Goal: Participate in discussion

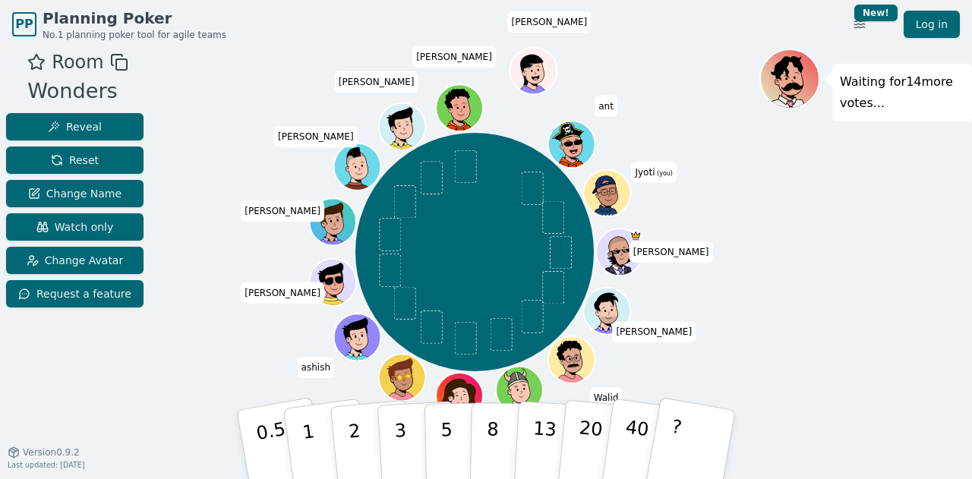
click at [759, 291] on div "Waiting for 14 more votes..." at bounding box center [865, 257] width 213 height 417
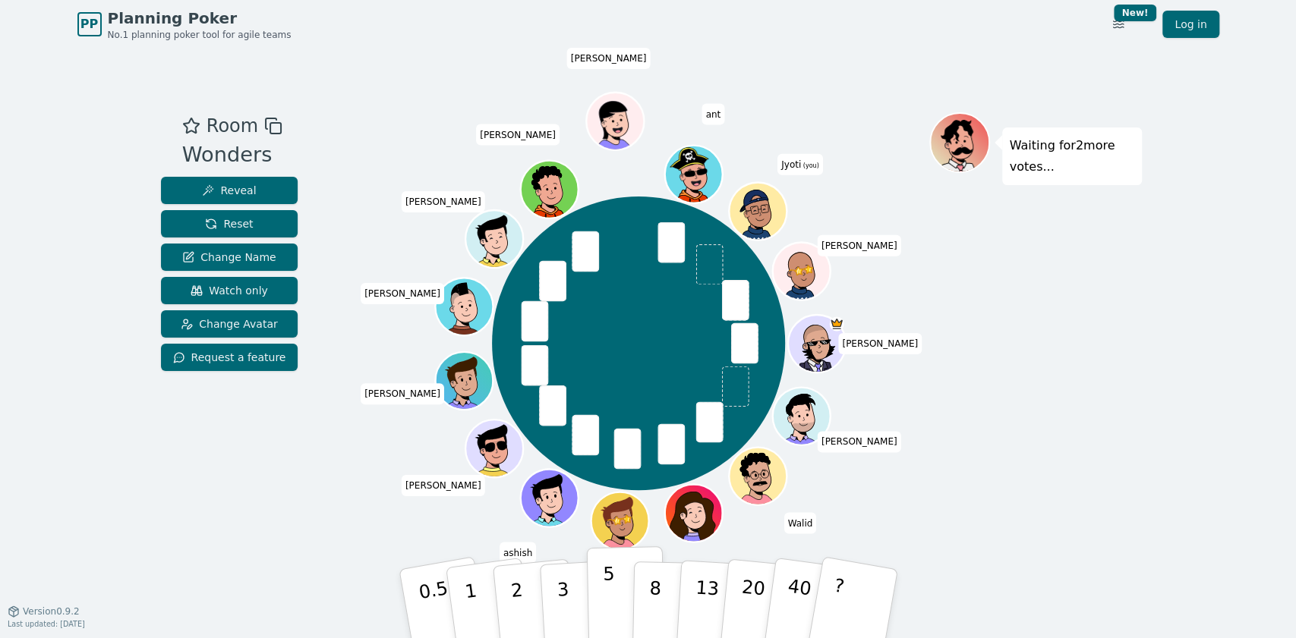
click at [606, 478] on p "5" at bounding box center [608, 604] width 13 height 82
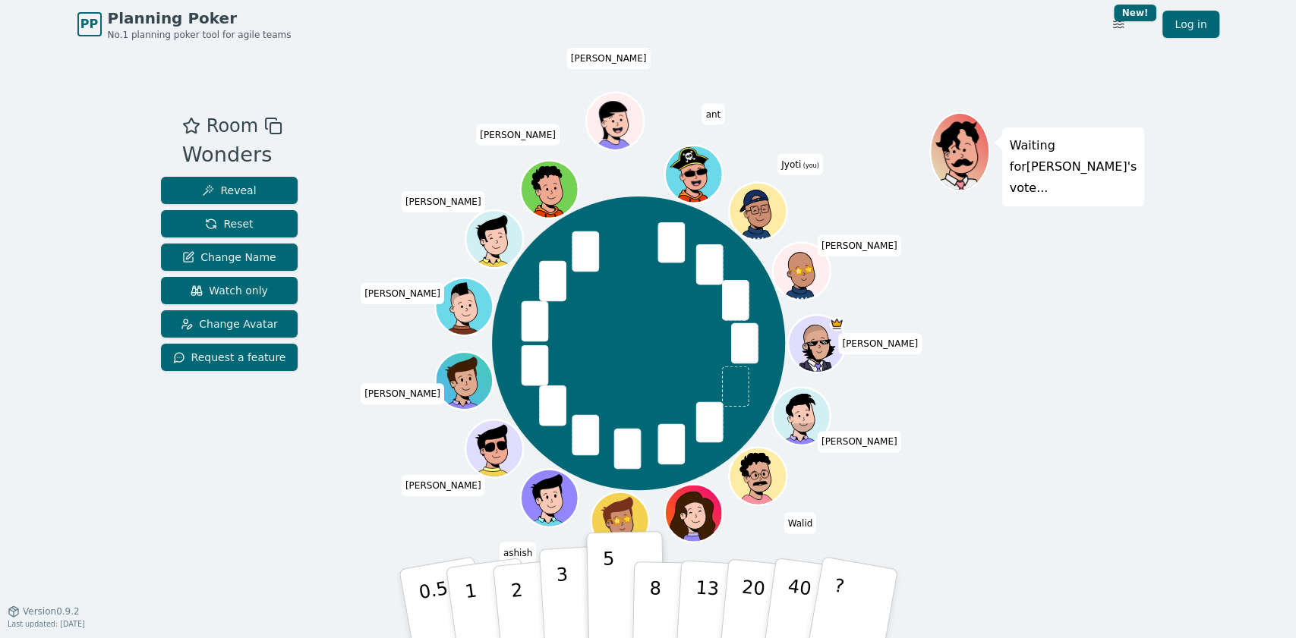
click at [559, 478] on p "3" at bounding box center [563, 605] width 17 height 83
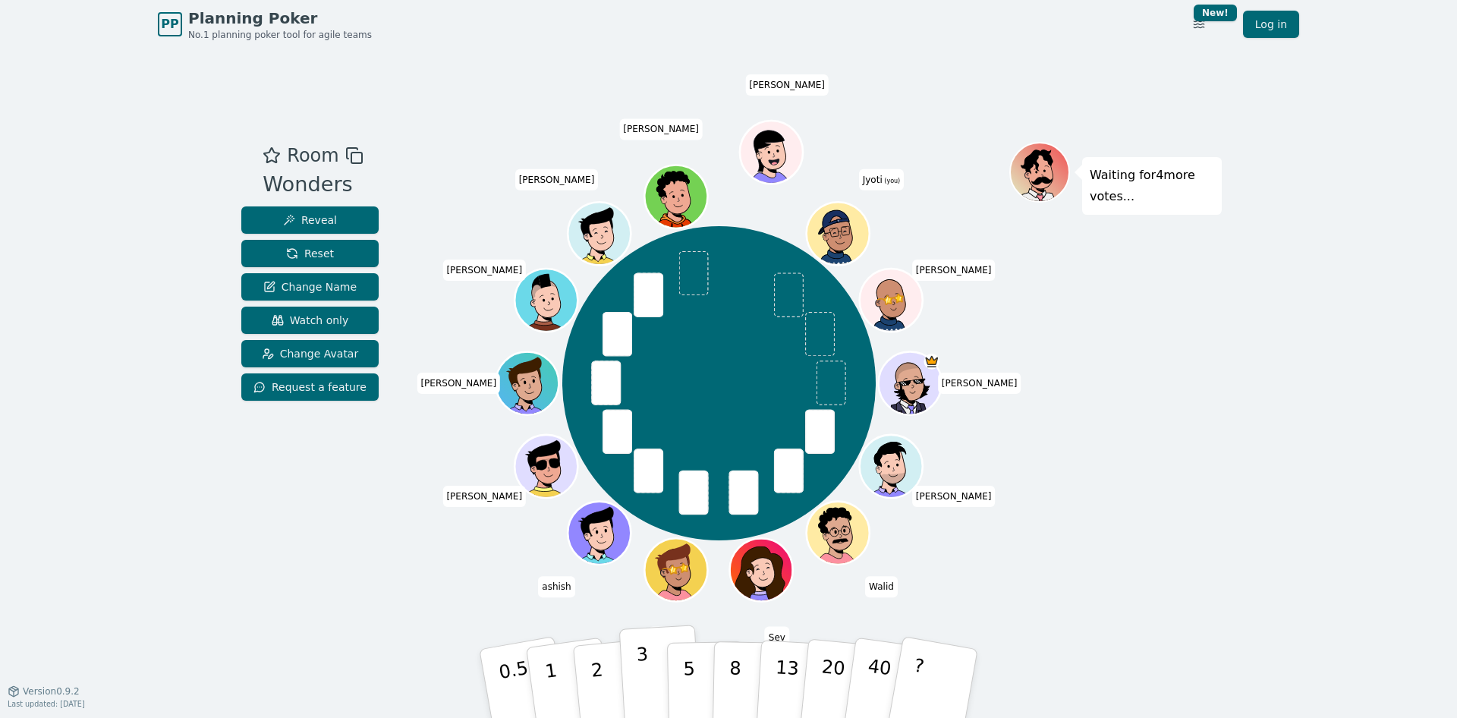
click at [658, 478] on button "3" at bounding box center [660, 684] width 83 height 118
click at [688, 478] on p "5" at bounding box center [689, 684] width 13 height 82
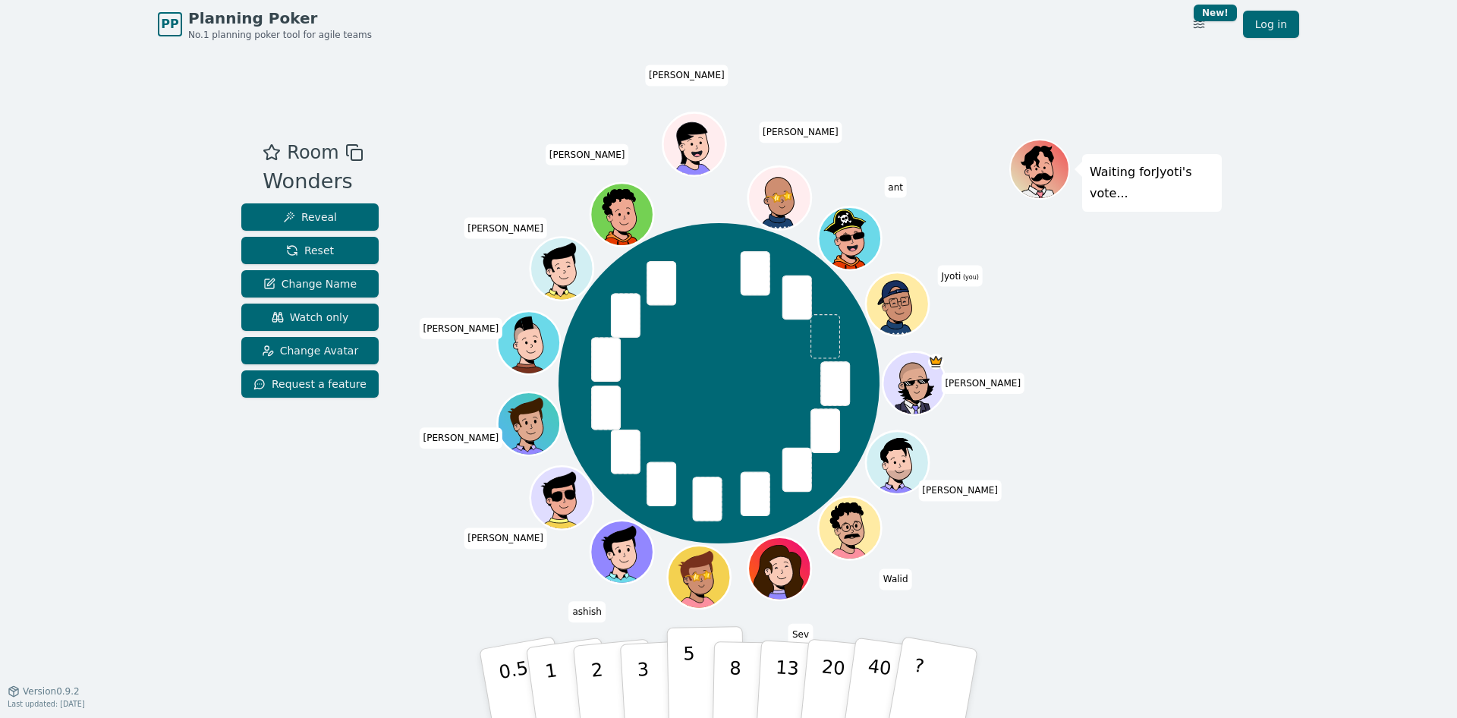
click at [685, 663] on p "5" at bounding box center [689, 684] width 13 height 82
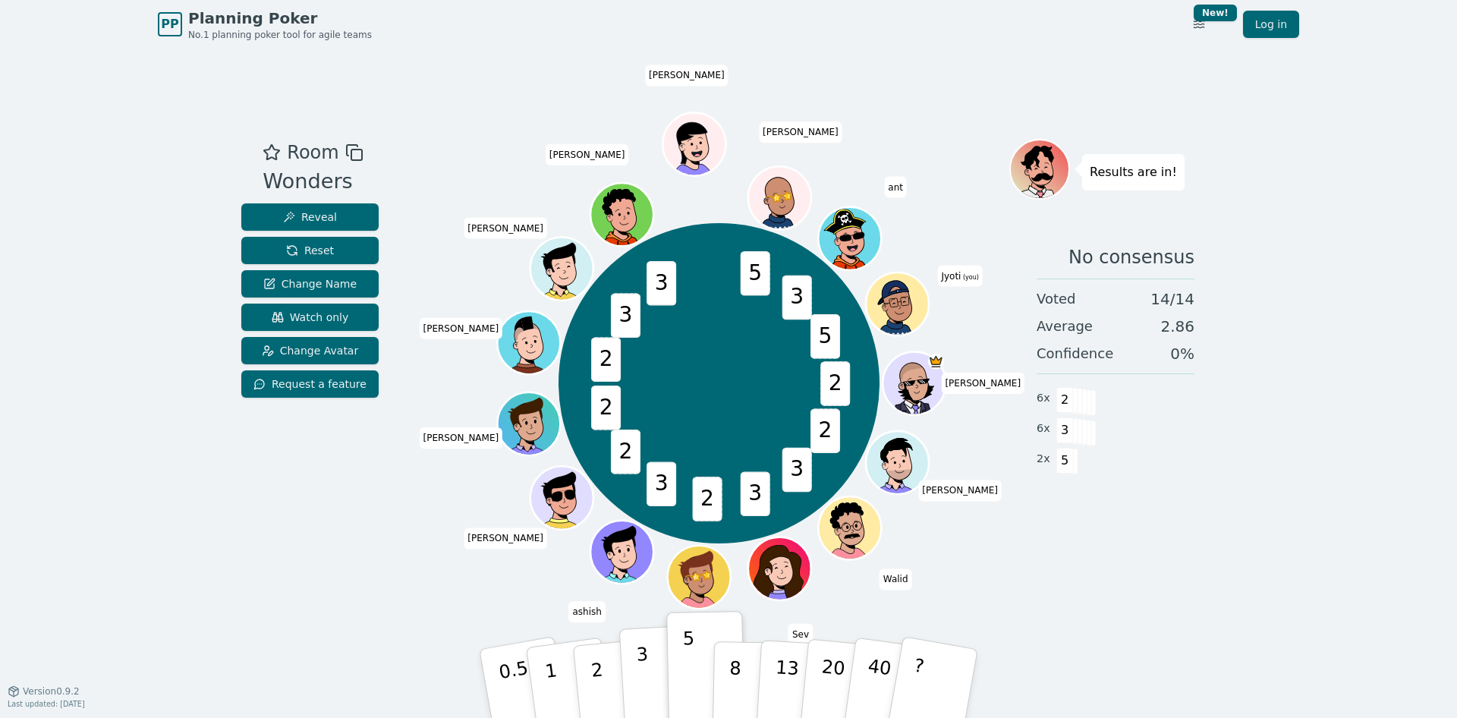
click at [647, 663] on button "3" at bounding box center [660, 684] width 83 height 118
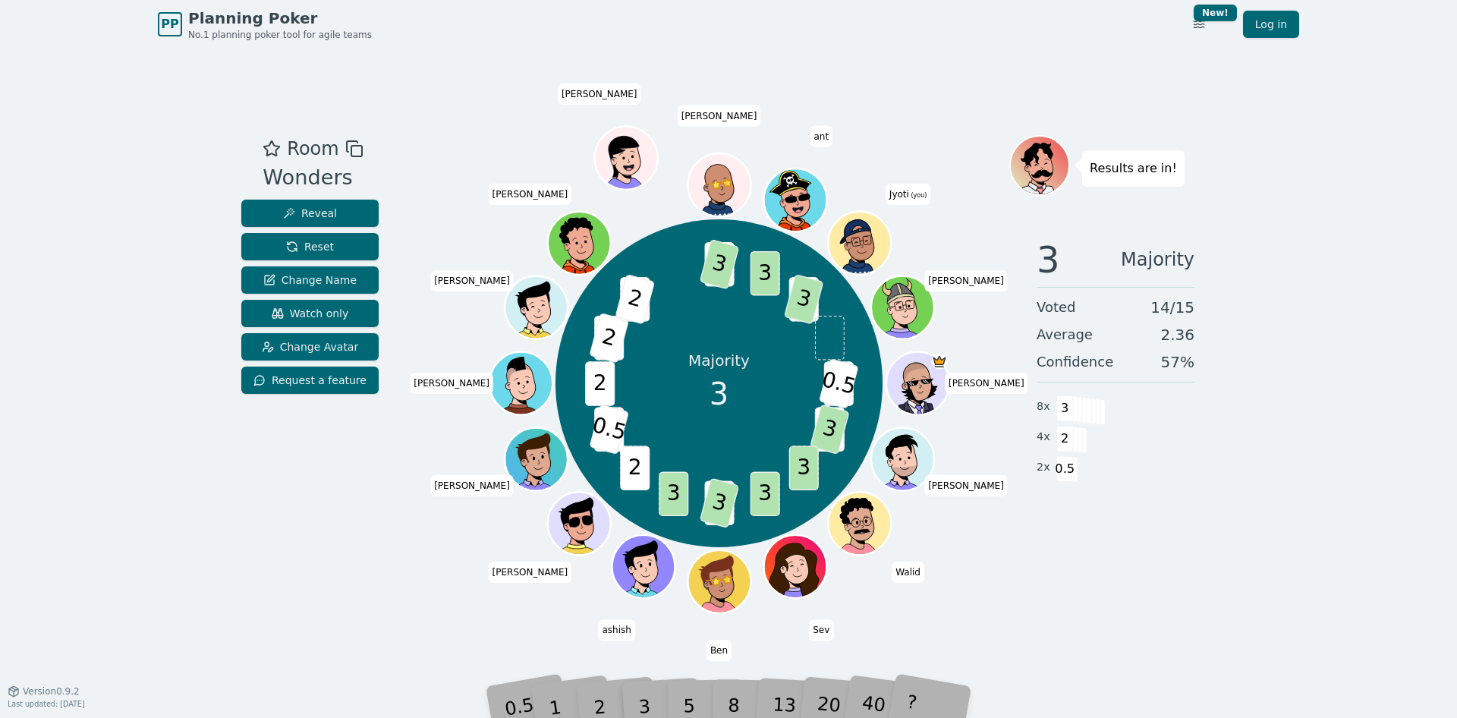
click at [931, 540] on div "Majority 3 2 0.5 2 3 3 3 2 3 3 2 2 0.5 2 3 2 3 2 5 3 3 5 3 [PERSON_NAME] [PERSO…" at bounding box center [719, 383] width 581 height 442
click at [937, 682] on div "?" at bounding box center [933, 684] width 54 height 60
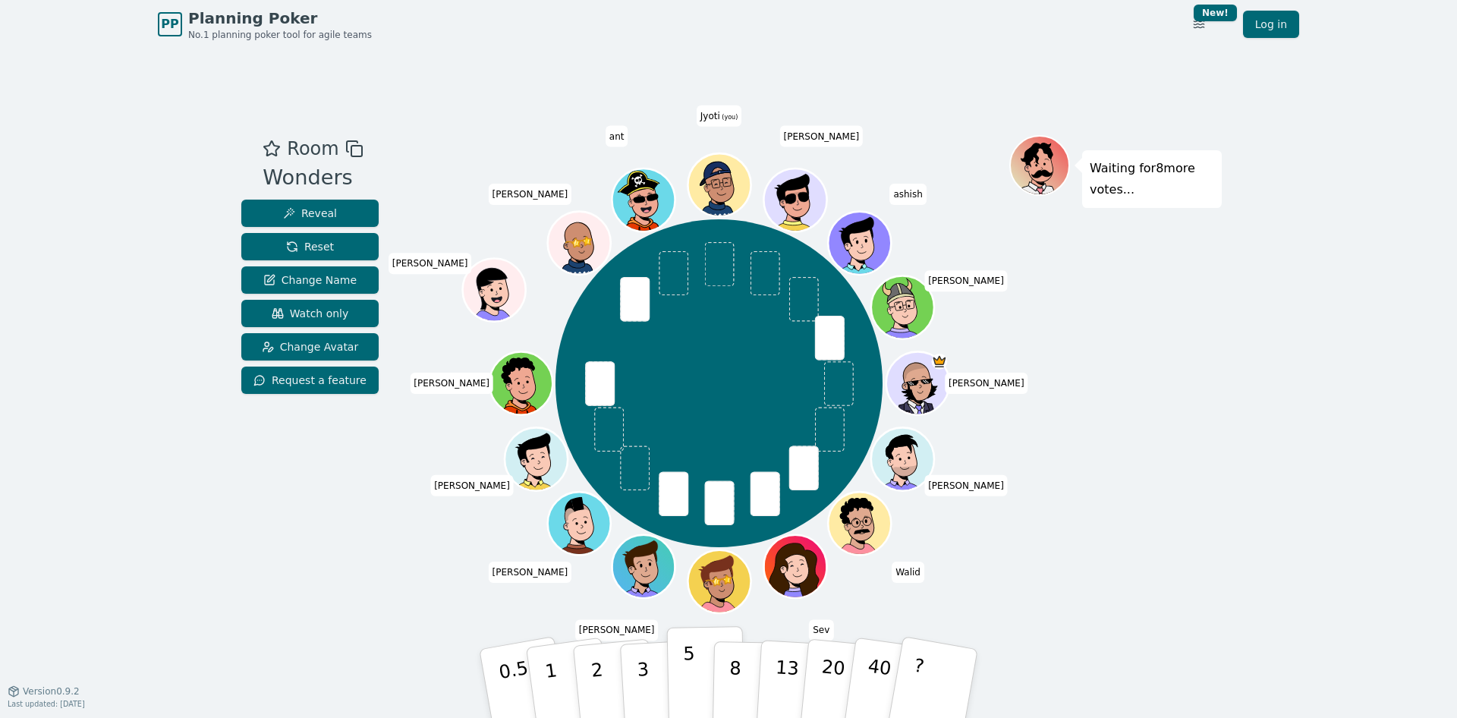
click at [689, 652] on button "5" at bounding box center [706, 683] width 78 height 115
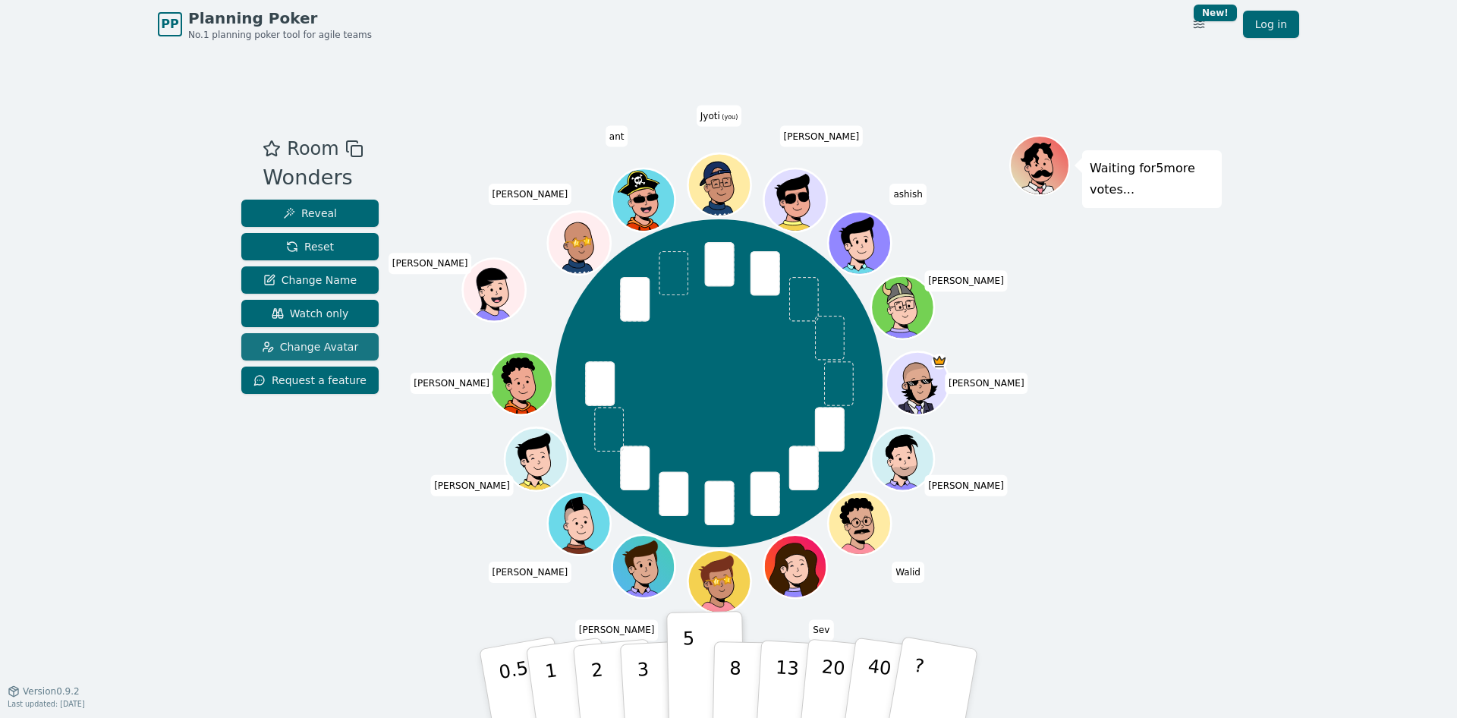
click at [313, 348] on span "Change Avatar" at bounding box center [310, 346] width 97 height 15
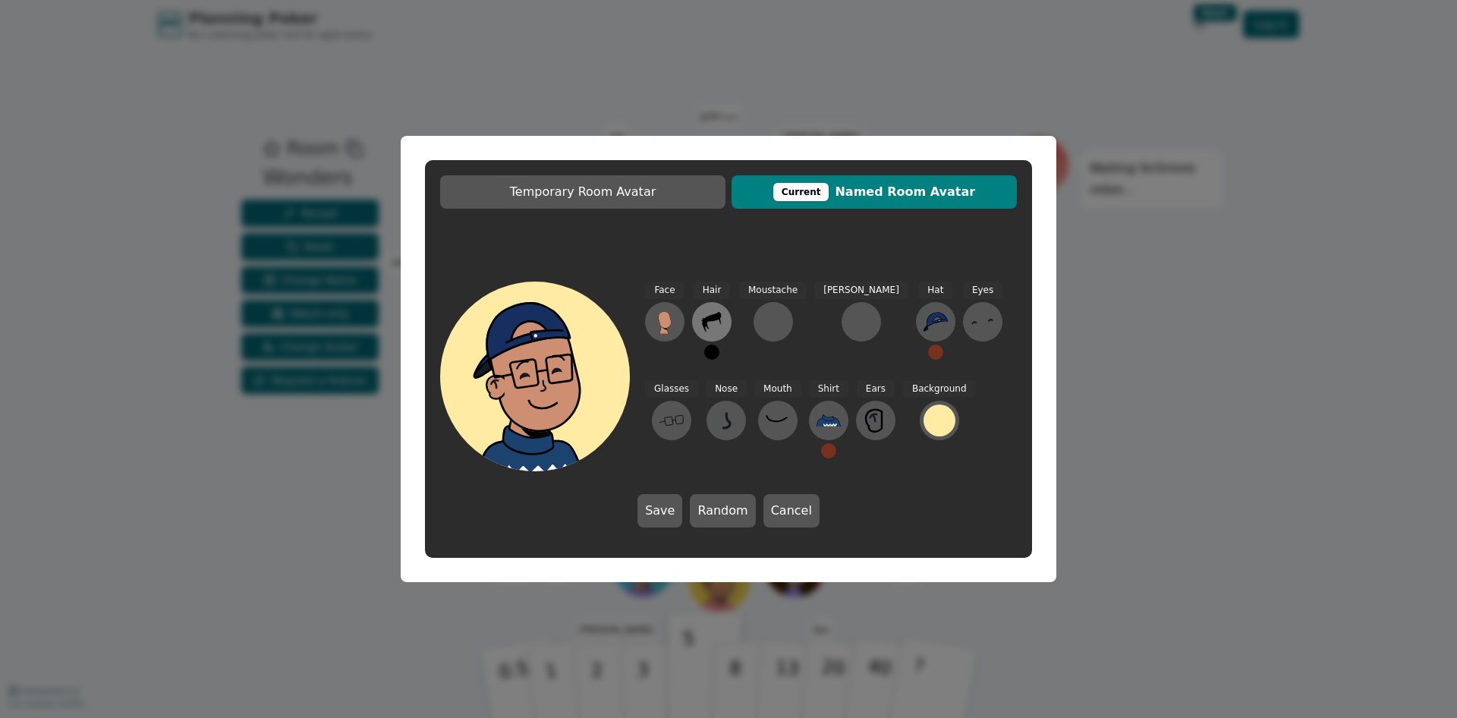
click at [706, 326] on icon at bounding box center [706, 325] width 5 height 8
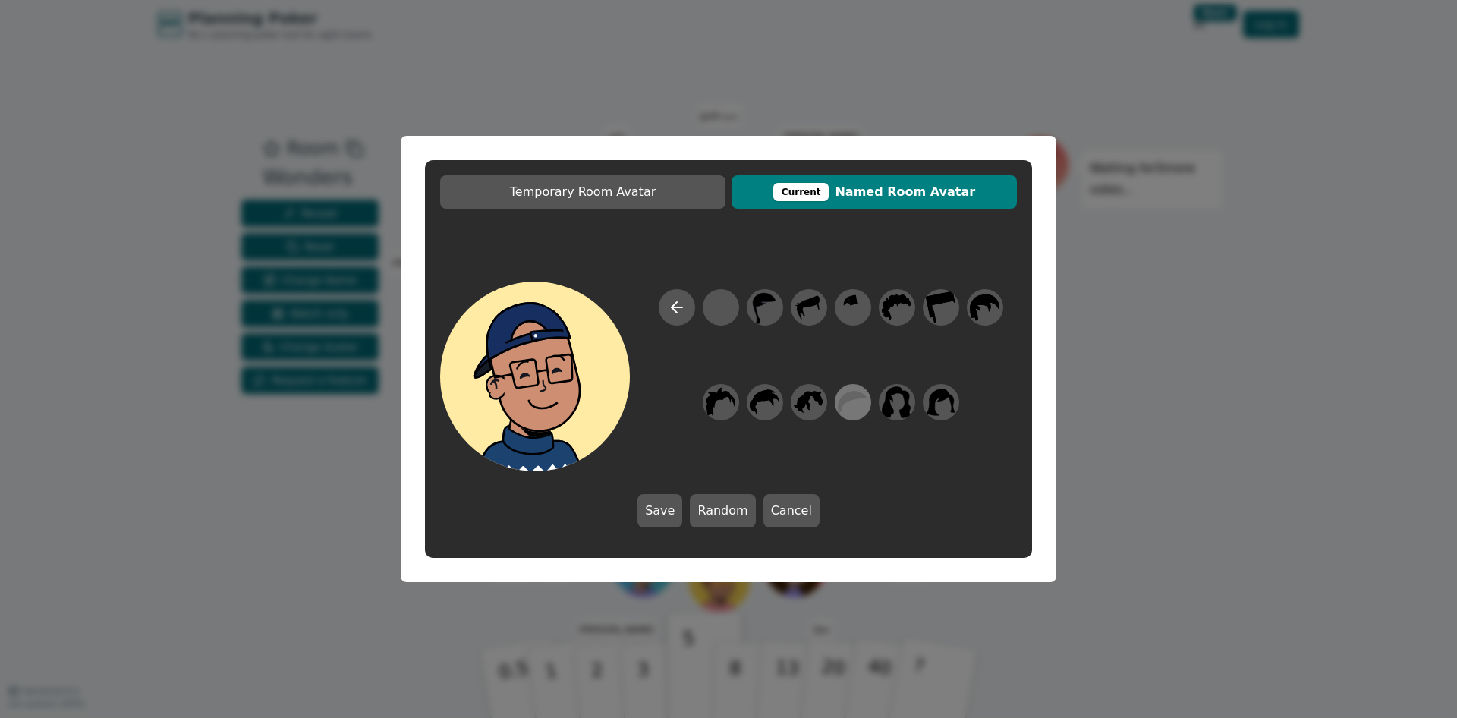
click at [861, 405] on icon at bounding box center [853, 403] width 30 height 34
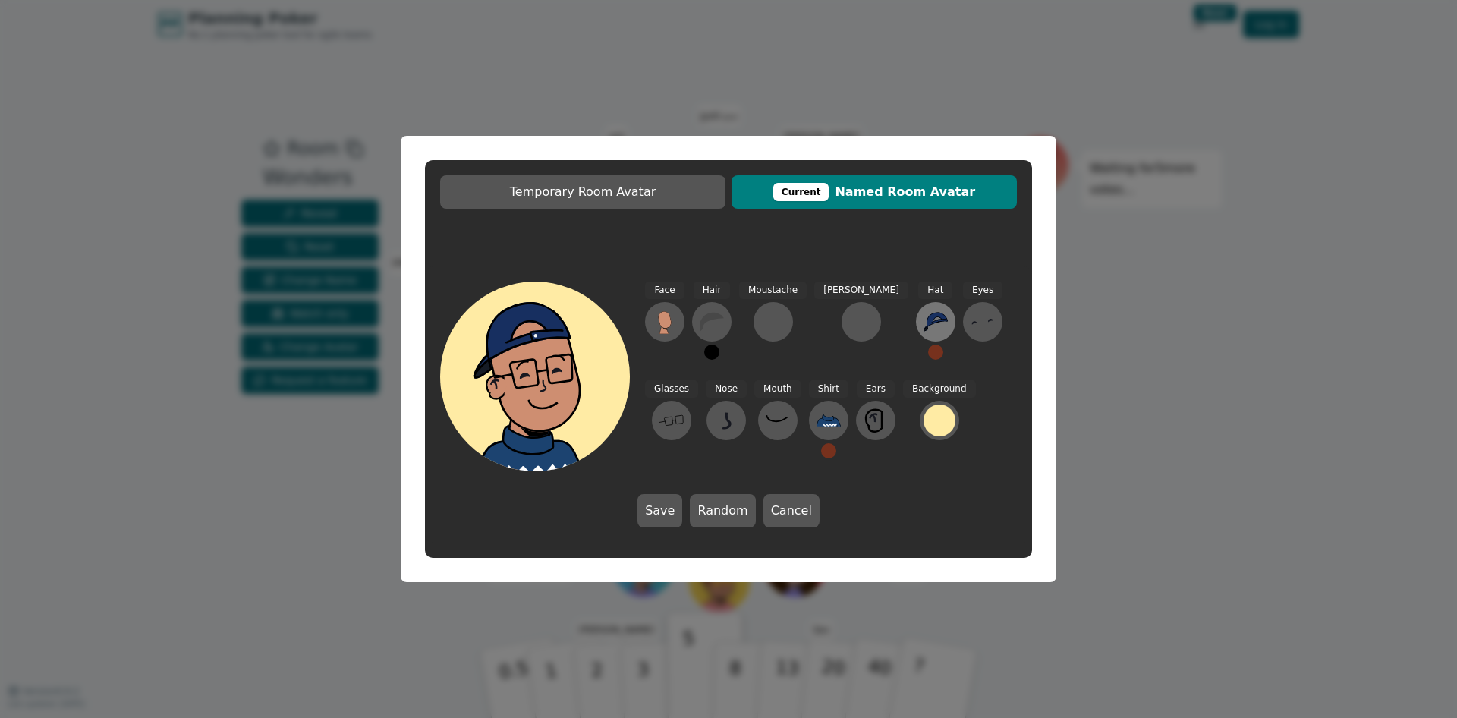
click at [924, 326] on icon at bounding box center [936, 321] width 24 height 19
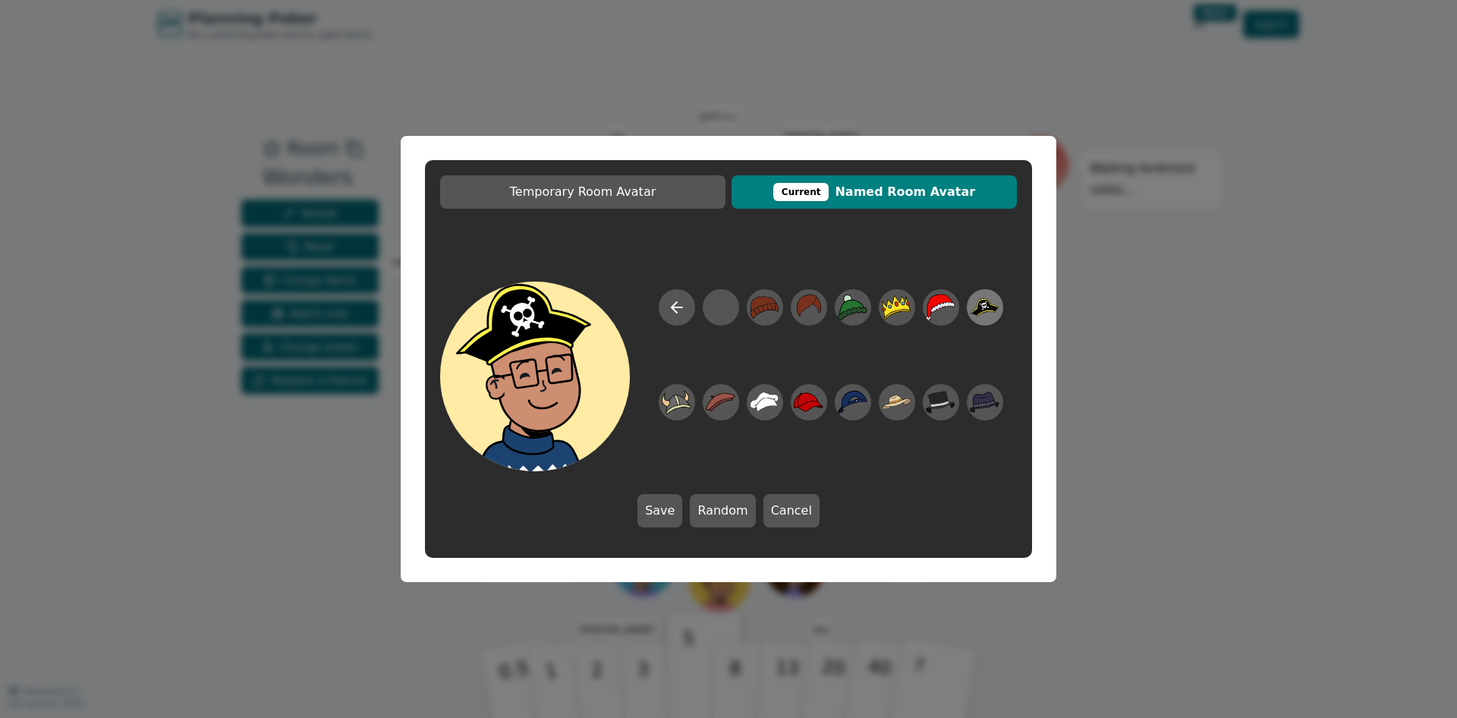
click at [986, 300] on icon at bounding box center [985, 307] width 30 height 18
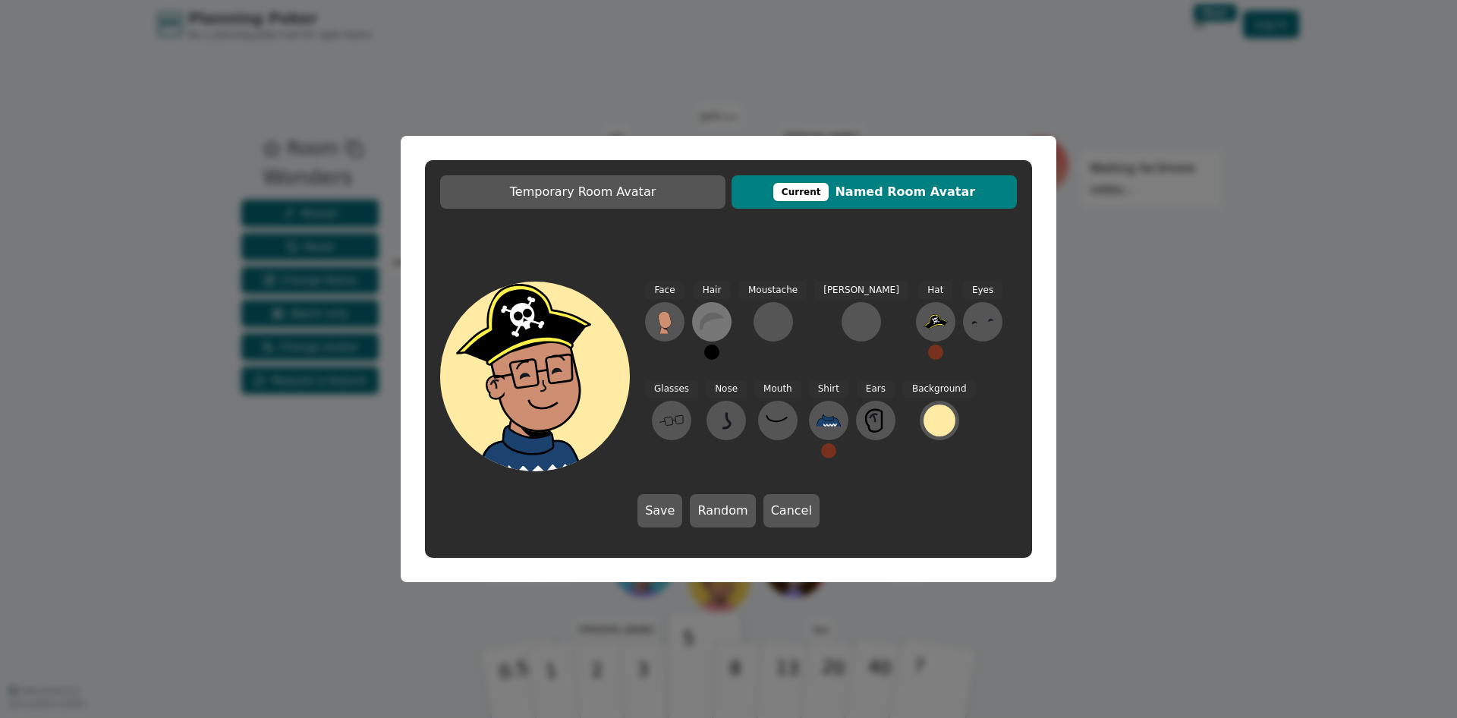
click at [704, 320] on icon at bounding box center [712, 322] width 24 height 18
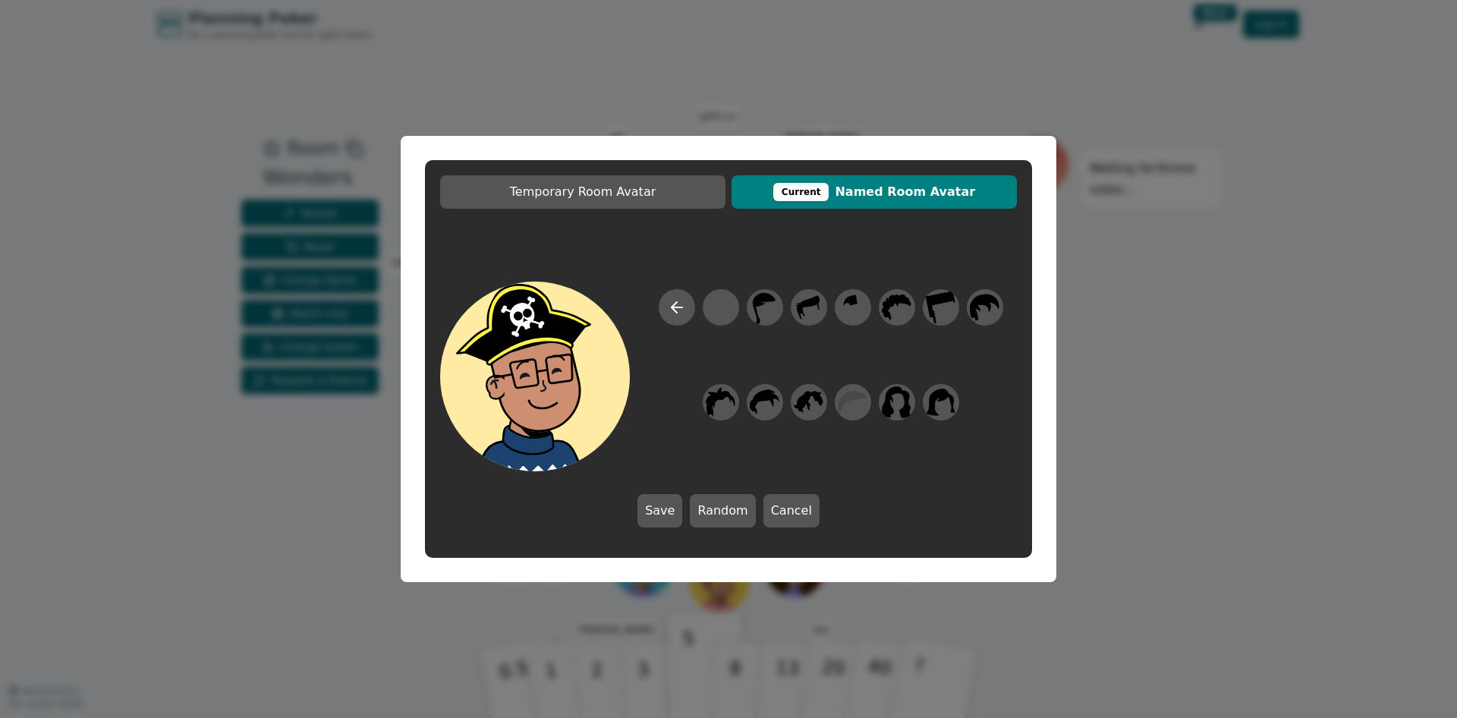
click at [692, 342] on div at bounding box center [831, 380] width 372 height 182
click at [670, 305] on icon at bounding box center [677, 307] width 18 height 18
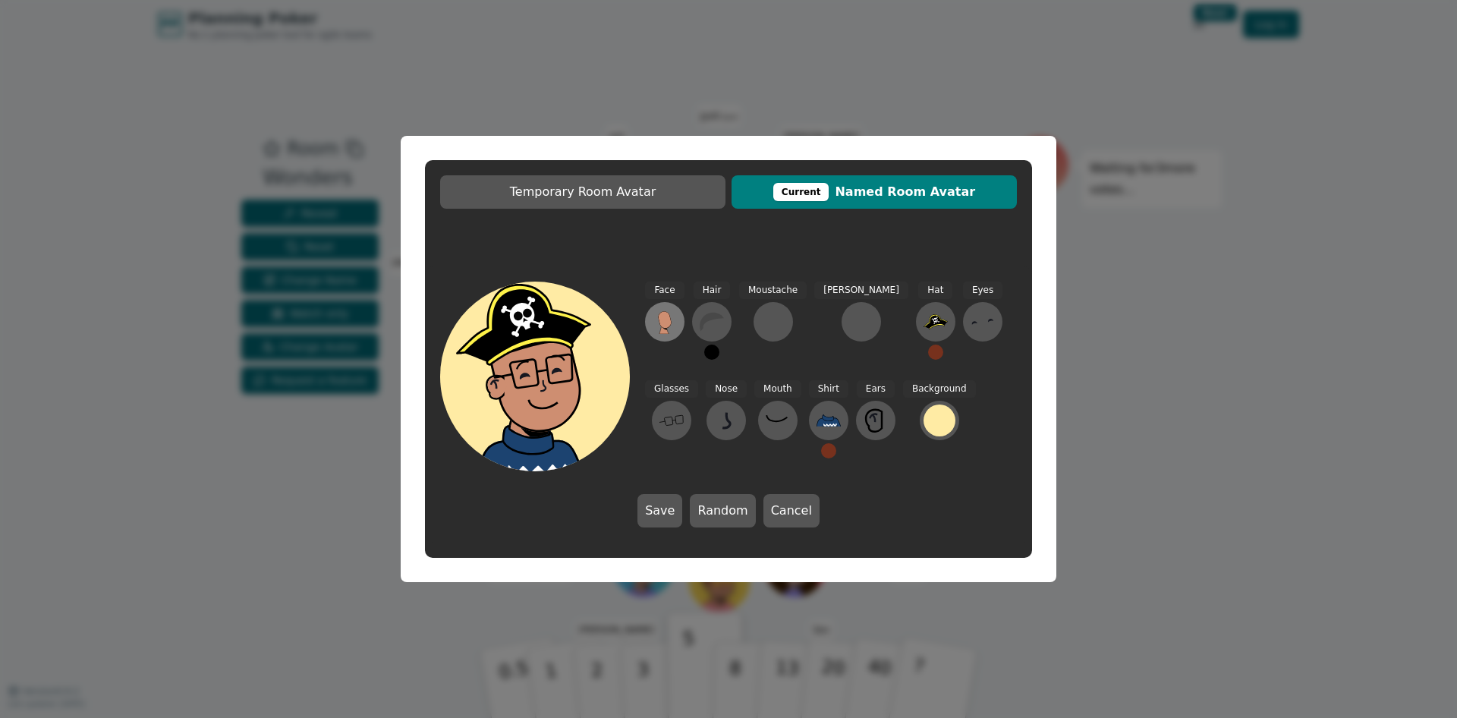
click at [670, 318] on icon at bounding box center [665, 319] width 14 height 17
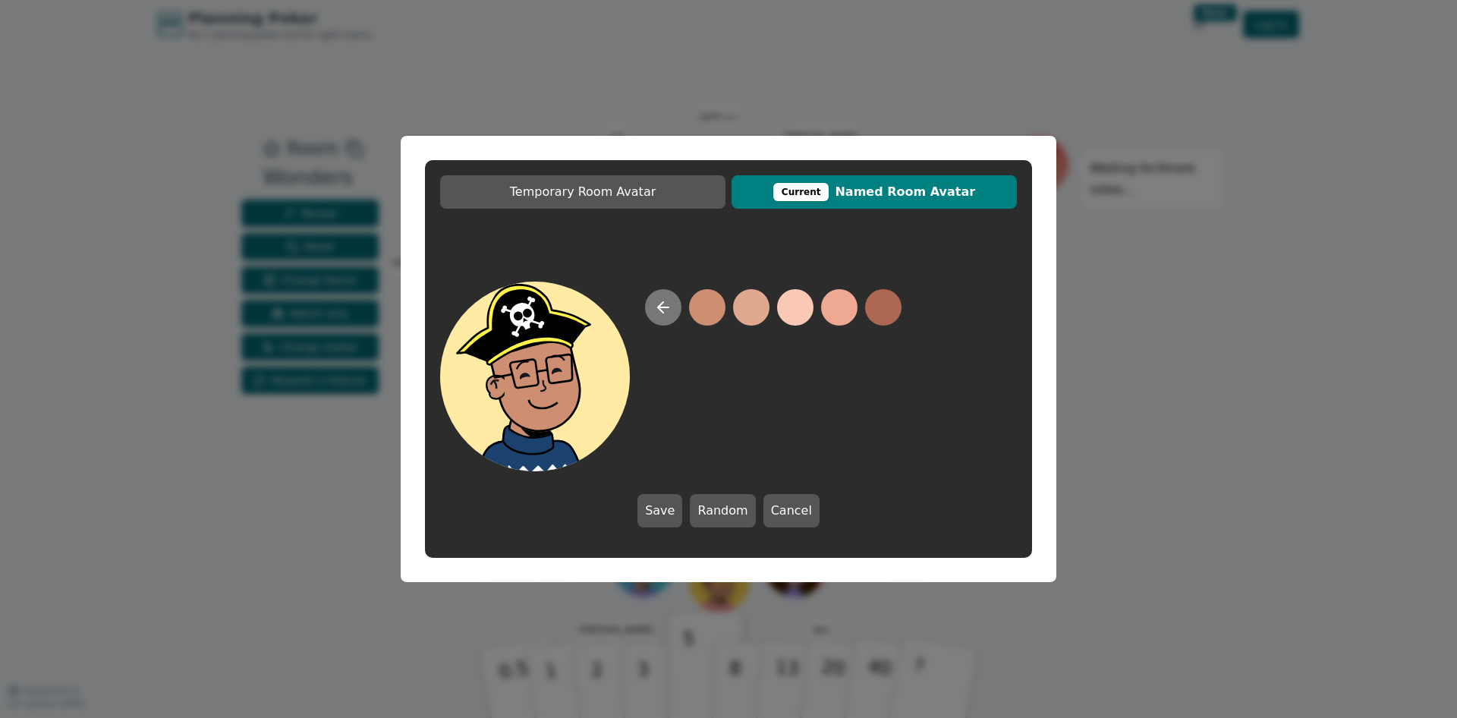
click at [667, 305] on icon at bounding box center [663, 307] width 18 height 18
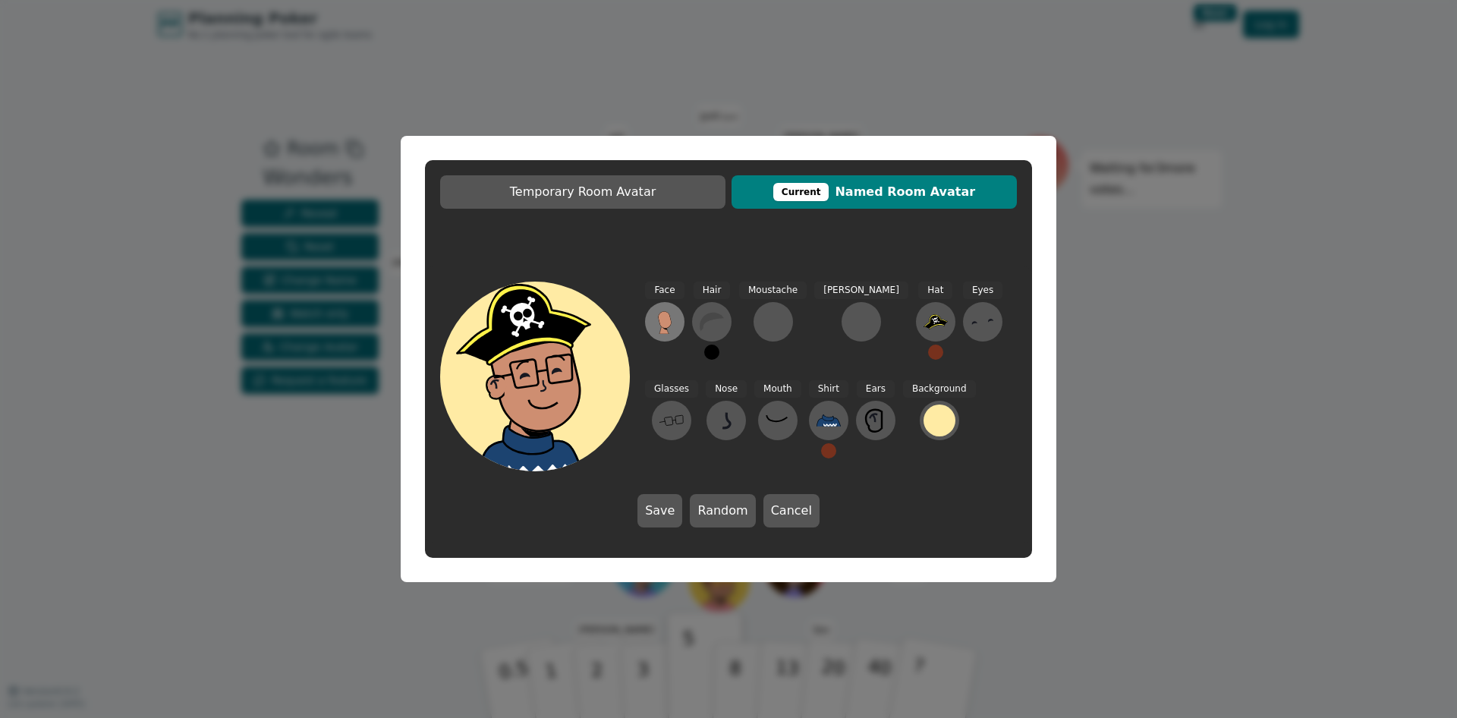
click at [667, 307] on button at bounding box center [664, 321] width 39 height 39
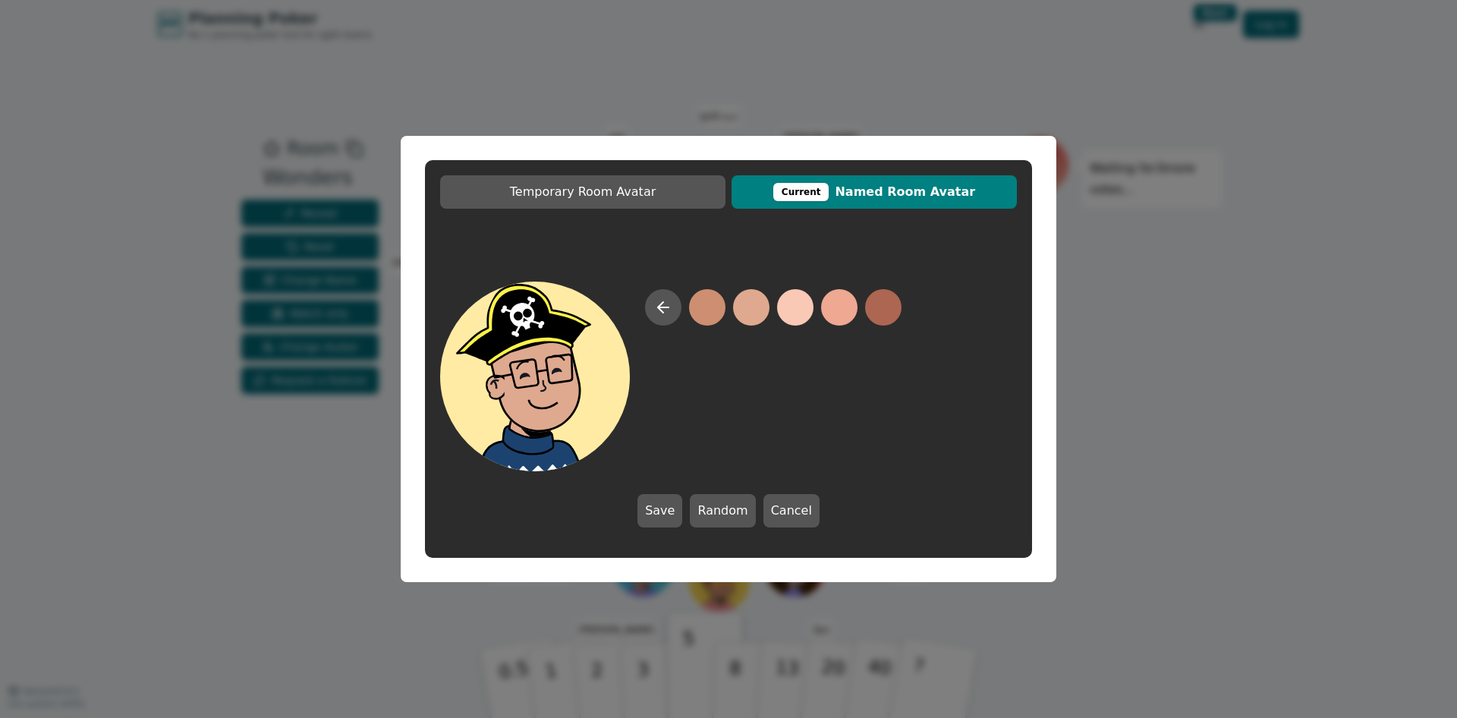
click at [730, 303] on div at bounding box center [773, 380] width 257 height 182
click at [753, 306] on button at bounding box center [751, 307] width 36 height 36
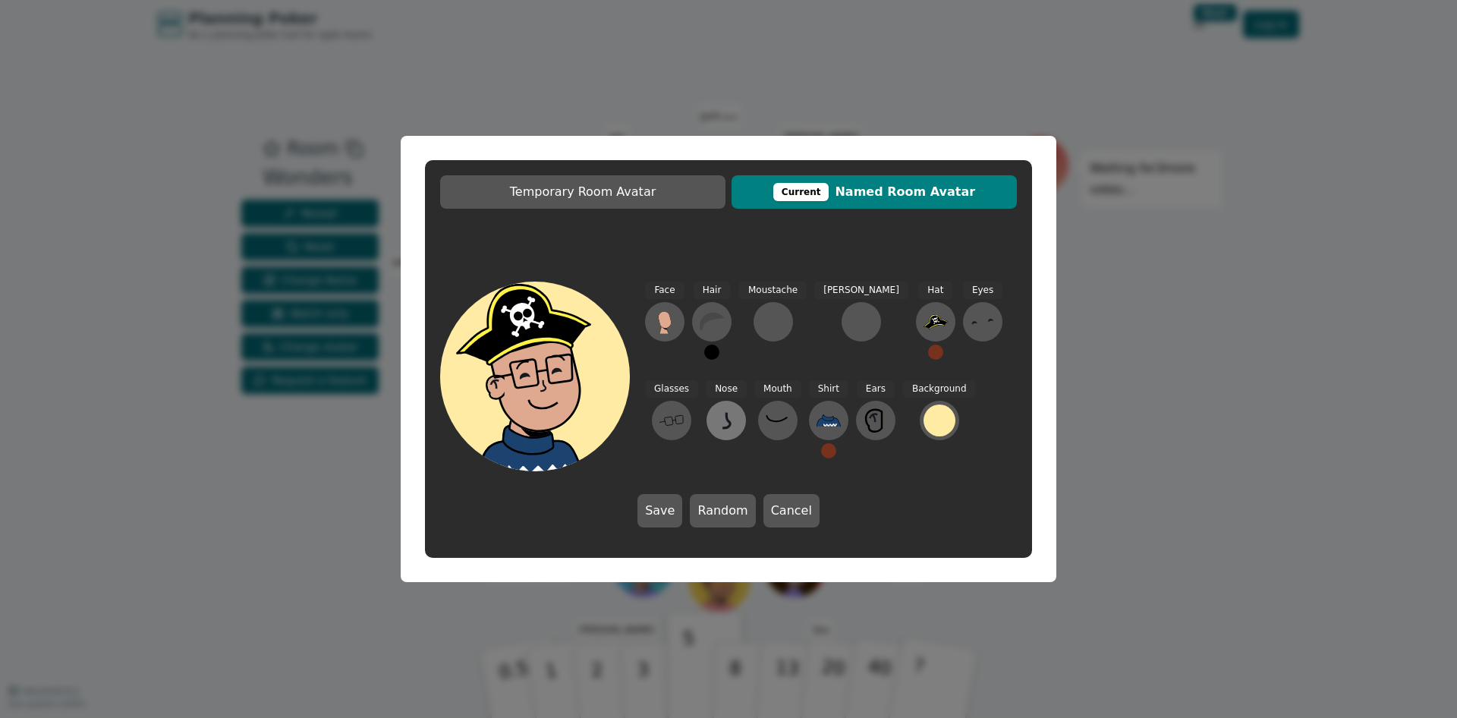
click at [723, 427] on icon at bounding box center [727, 419] width 8 height 15
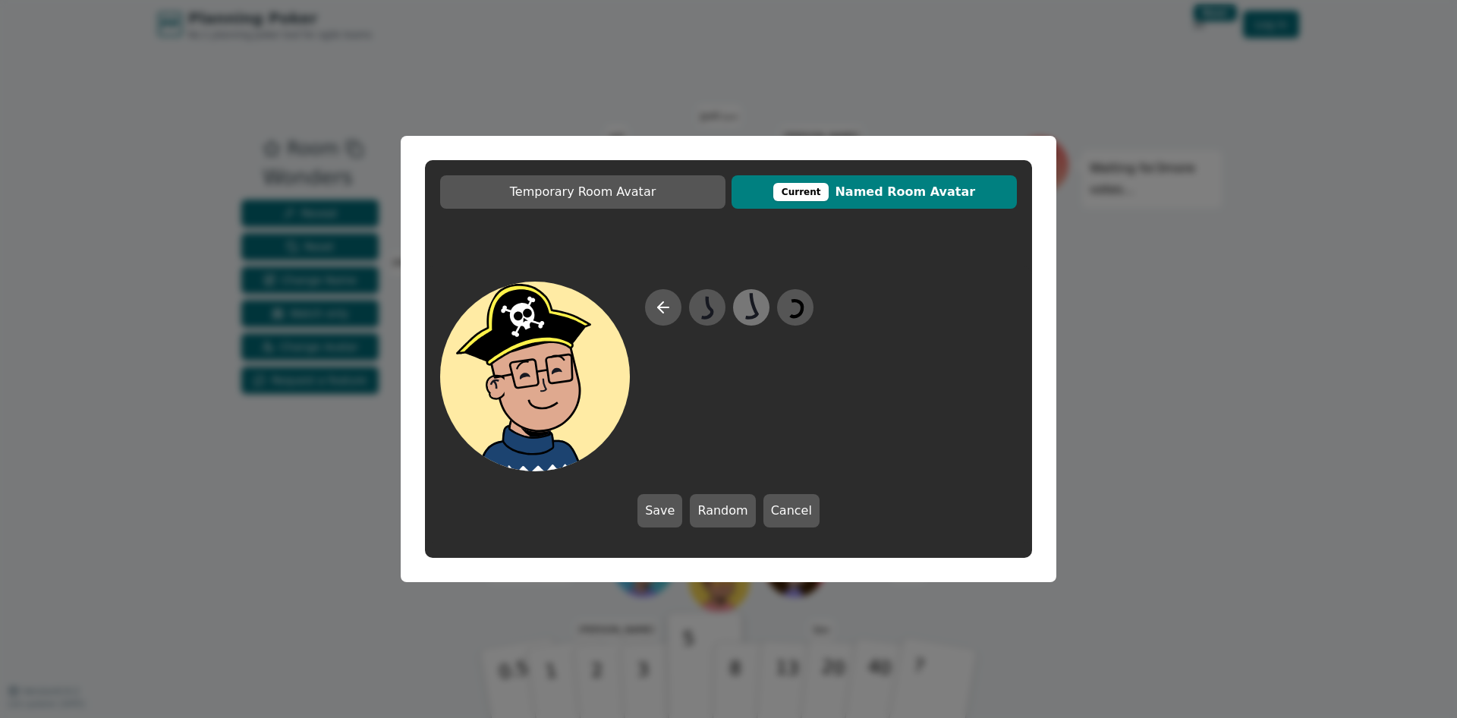
click at [744, 301] on icon at bounding box center [751, 308] width 30 height 34
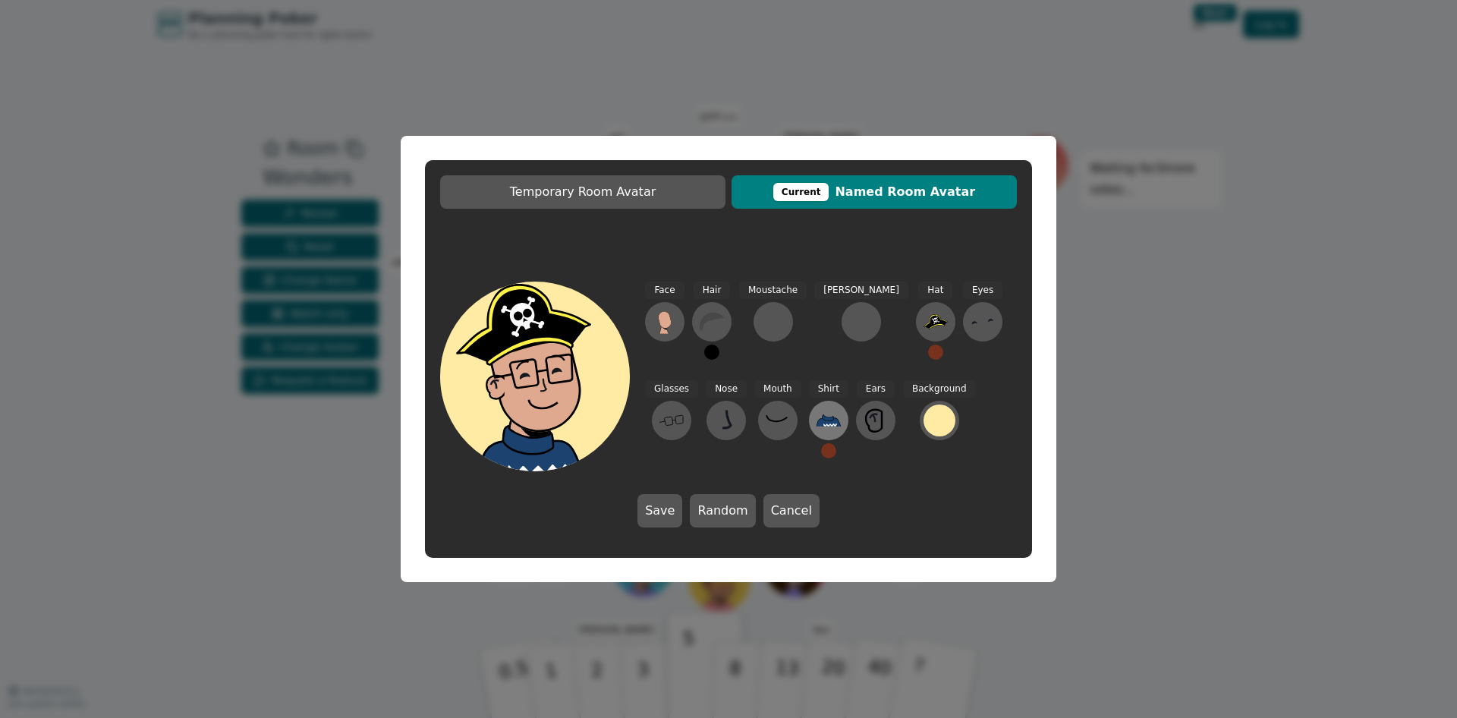
click at [824, 425] on icon at bounding box center [831, 425] width 14 height 3
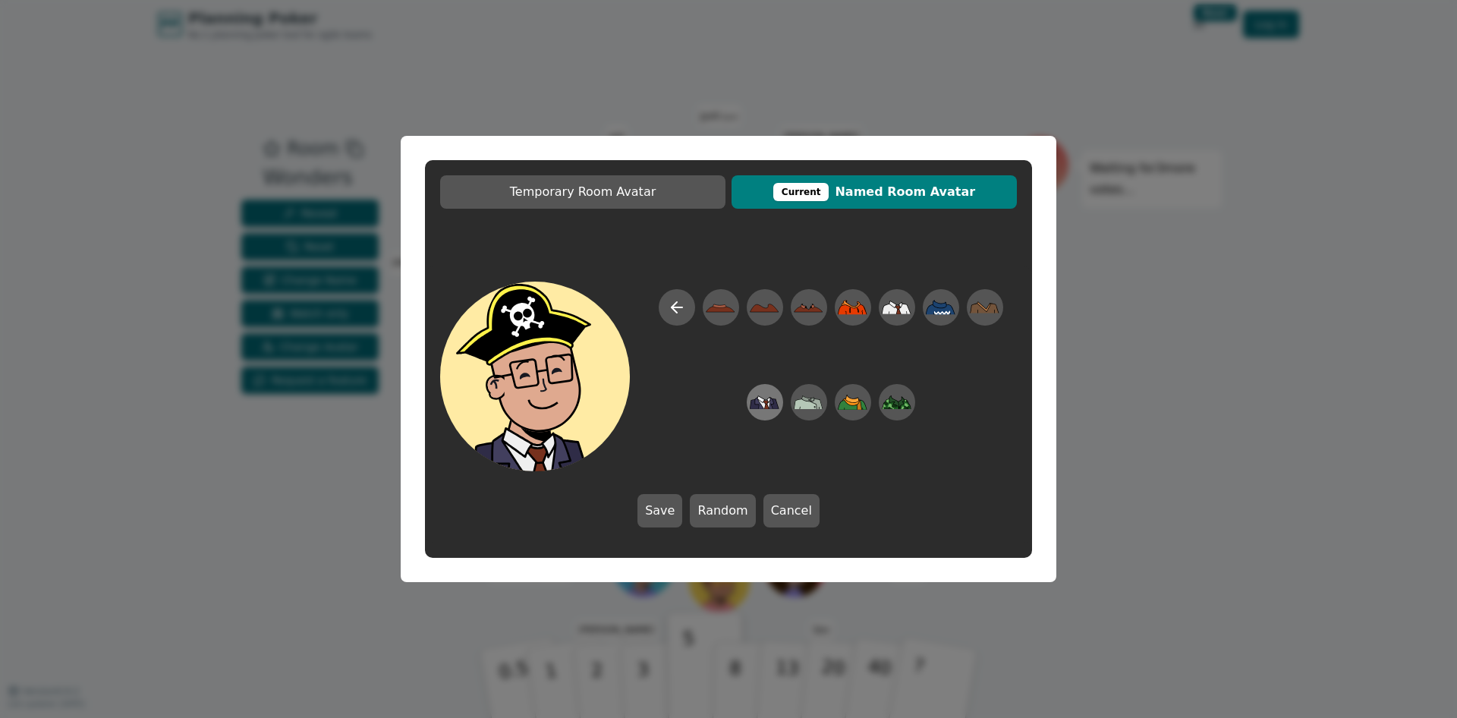
click at [776, 414] on icon at bounding box center [765, 403] width 30 height 34
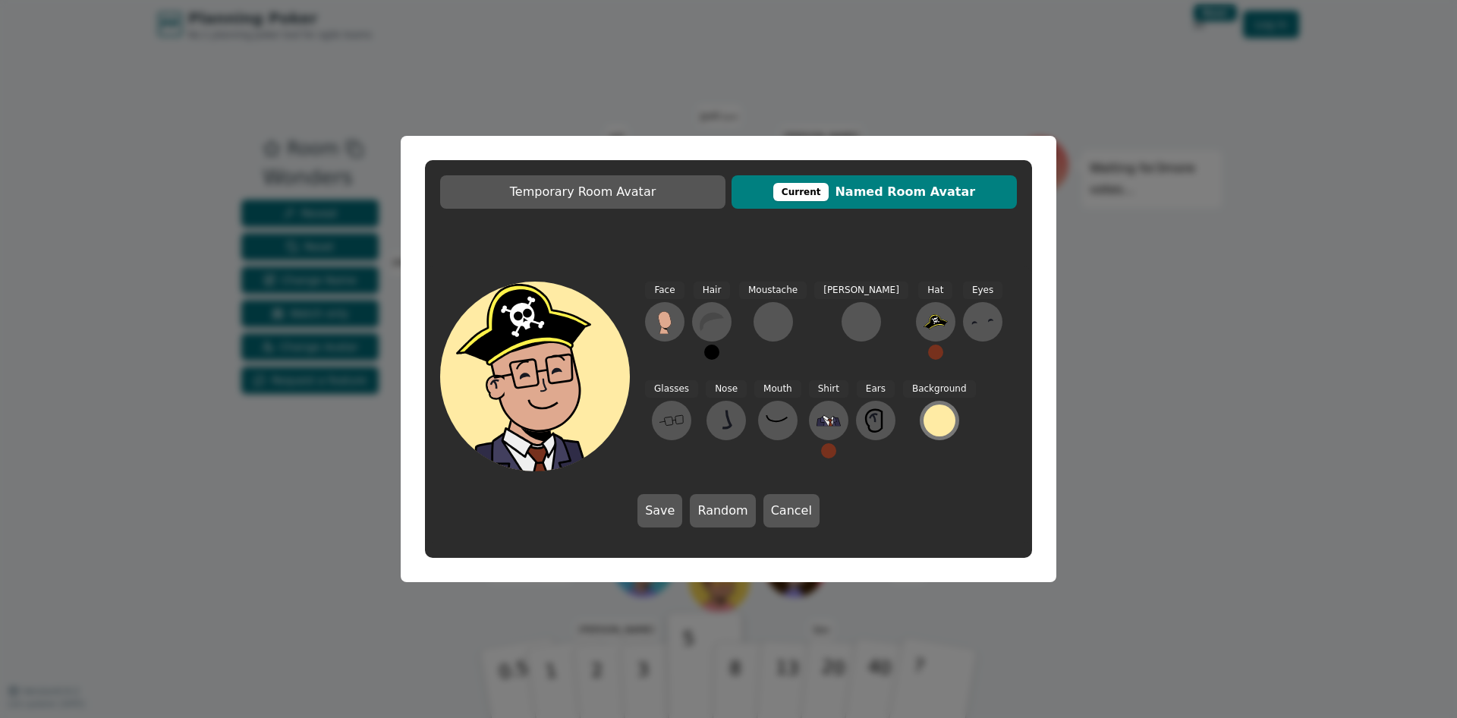
click at [924, 411] on div at bounding box center [940, 421] width 32 height 32
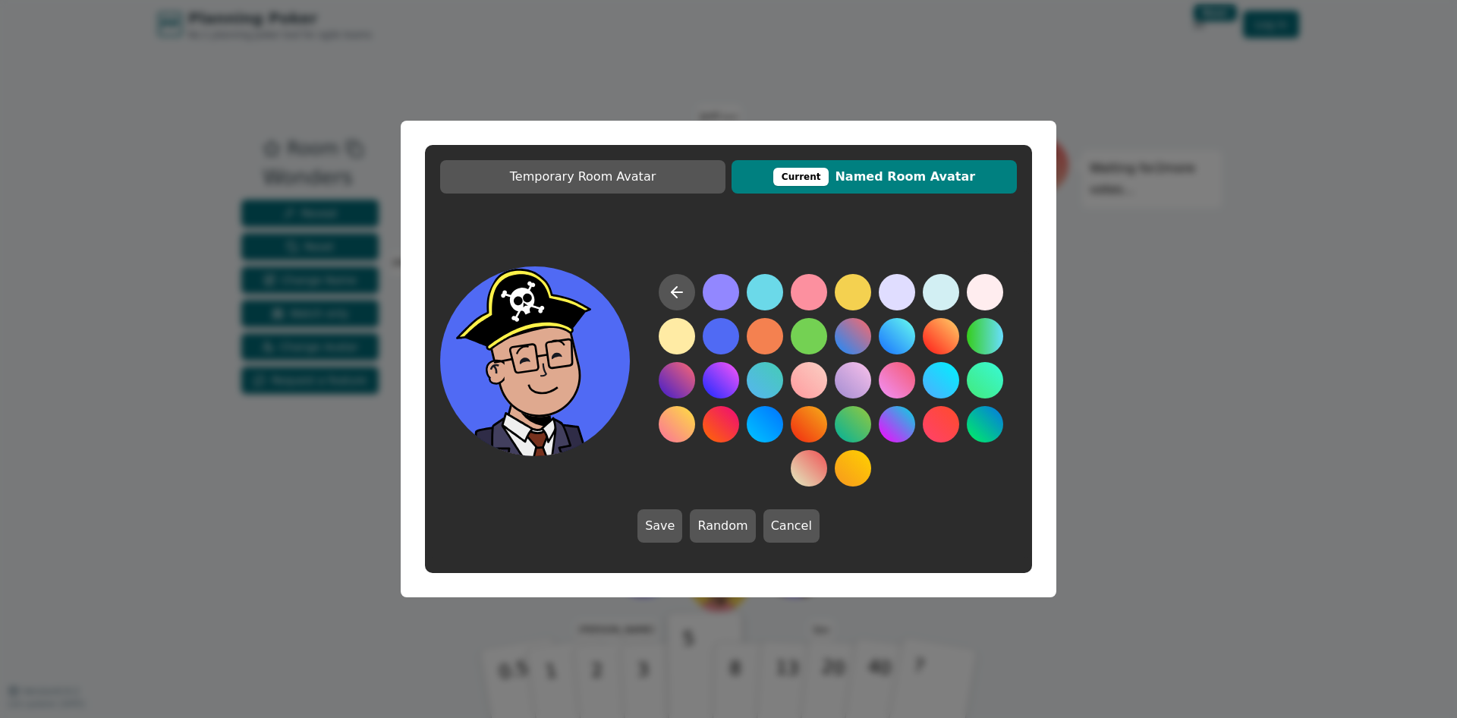
click at [724, 348] on button at bounding box center [721, 336] width 36 height 36
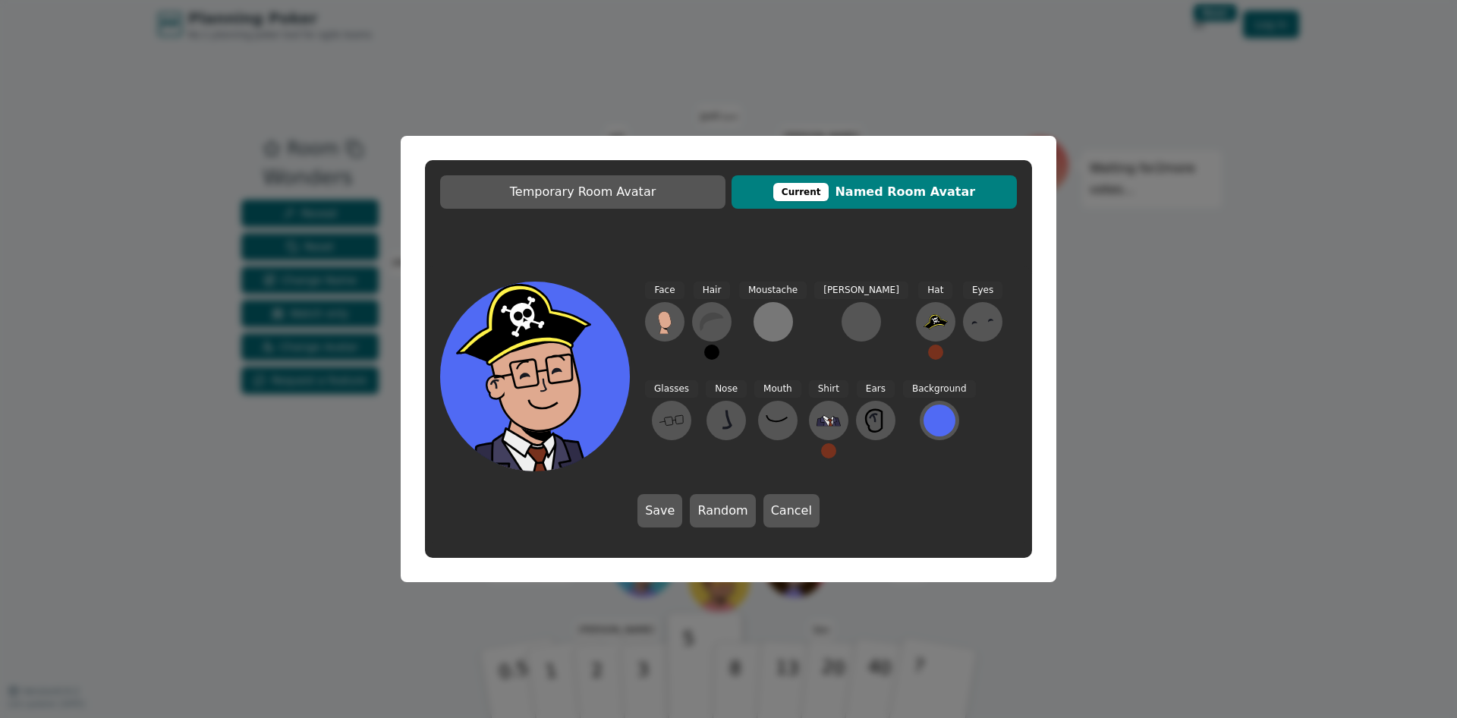
click at [777, 314] on div at bounding box center [773, 322] width 24 height 24
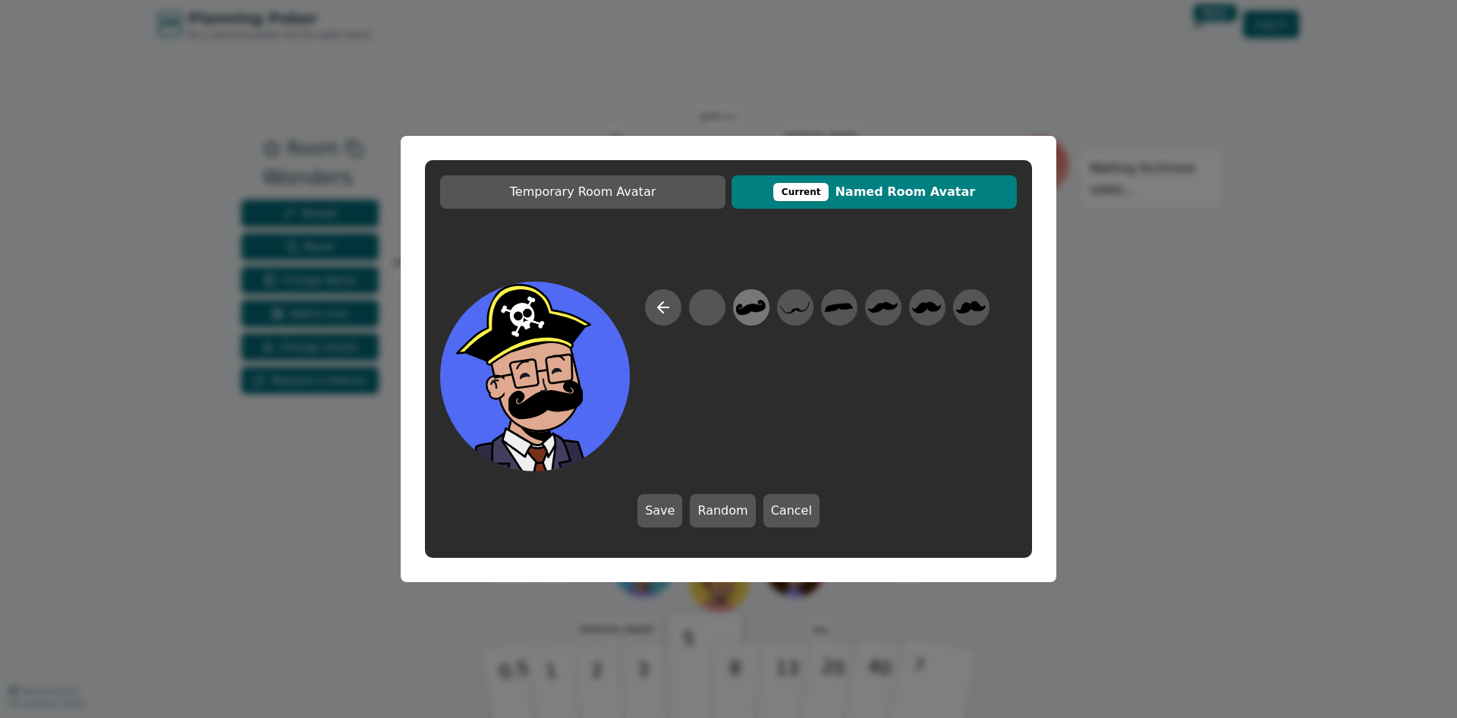
click at [743, 310] on icon at bounding box center [751, 307] width 30 height 15
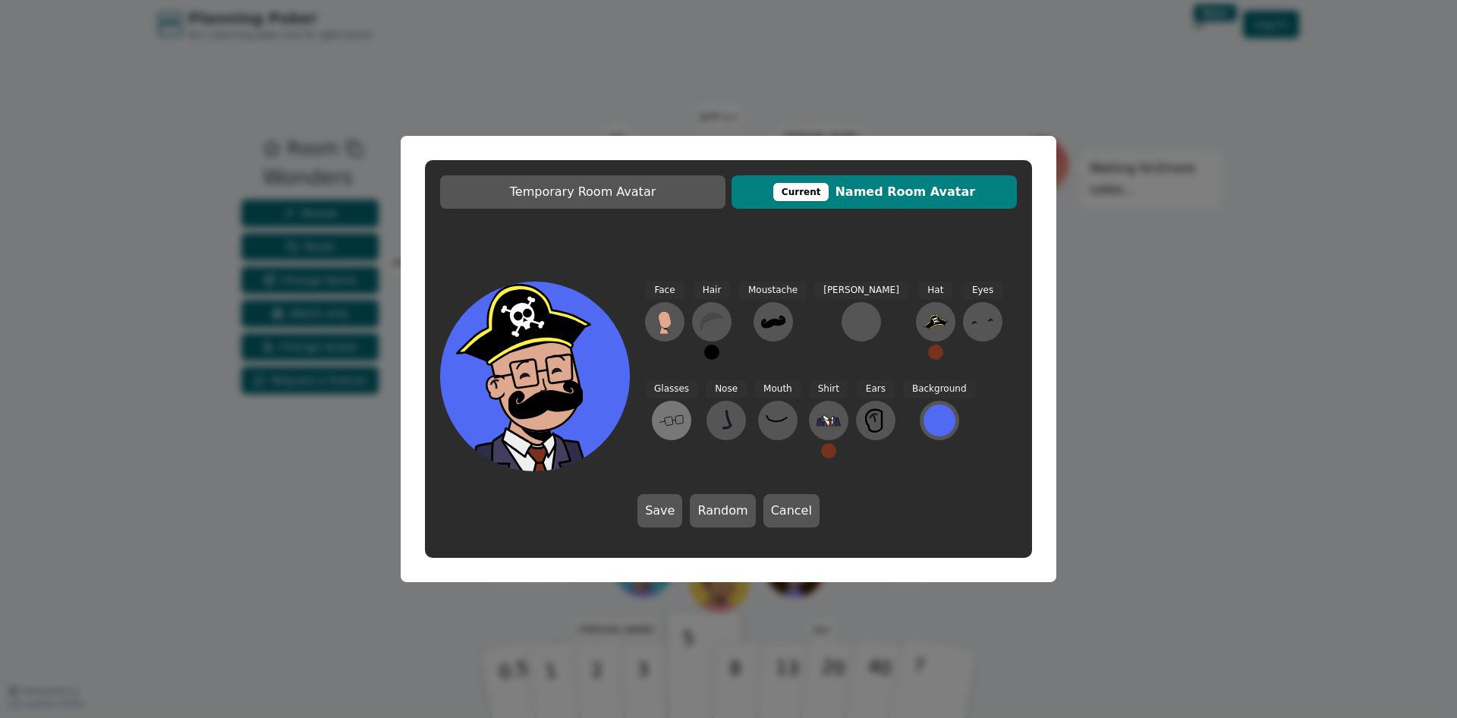
click at [684, 408] on icon at bounding box center [672, 420] width 24 height 24
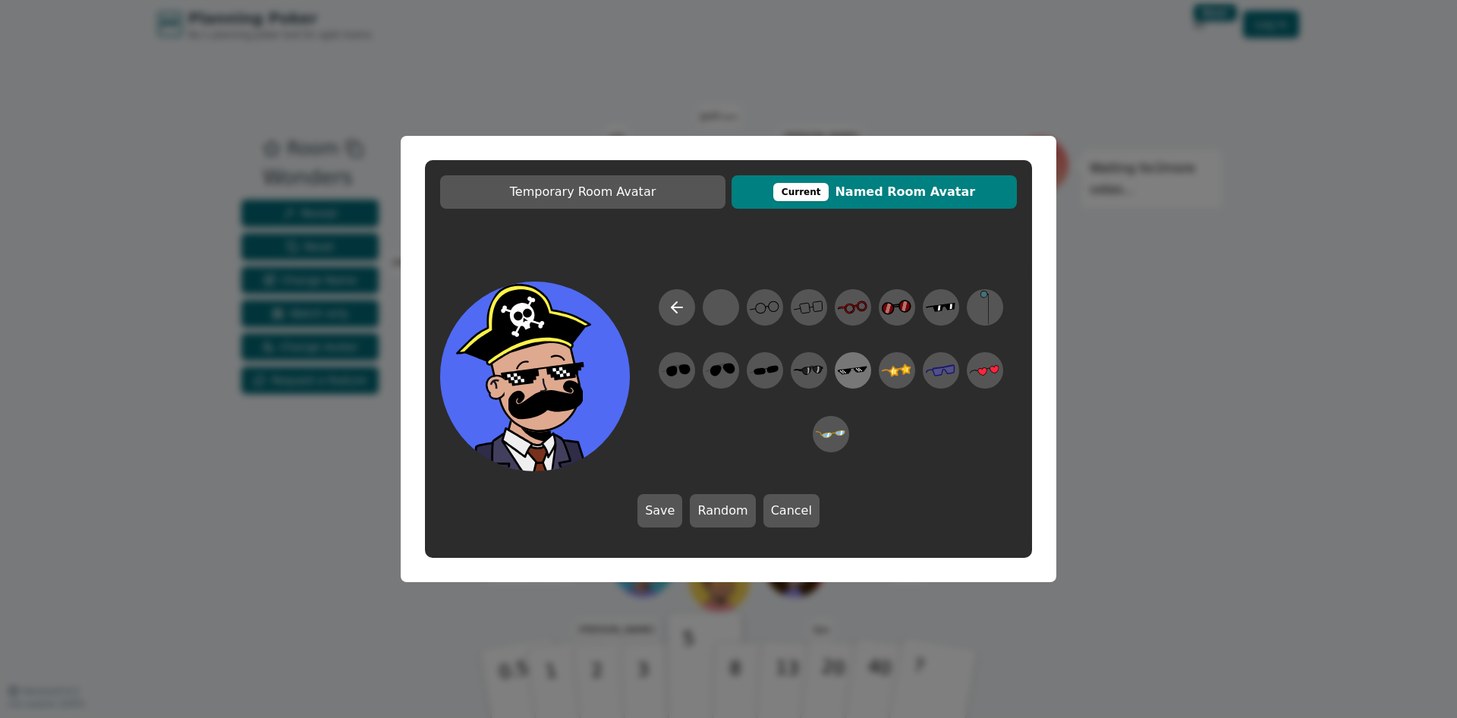
click at [864, 354] on icon at bounding box center [853, 371] width 30 height 34
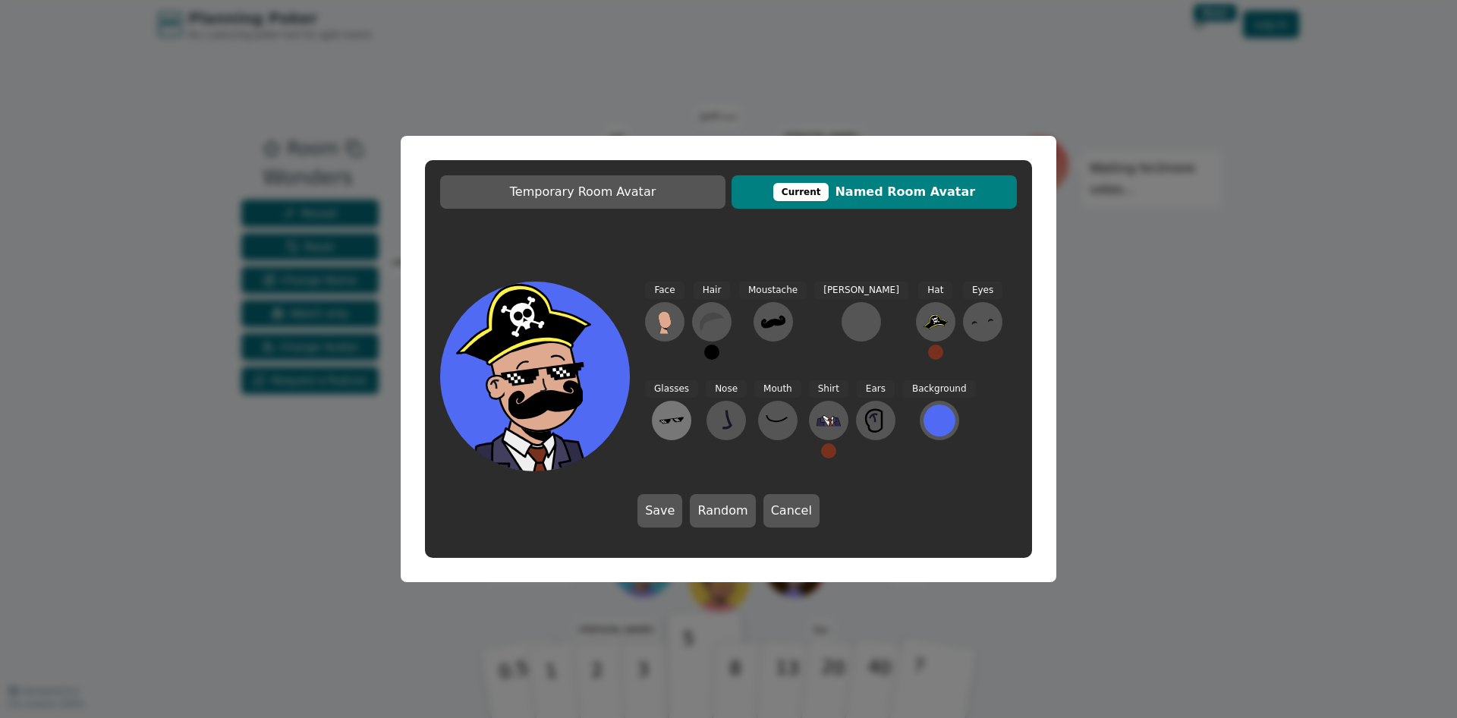
click at [684, 408] on icon at bounding box center [672, 420] width 24 height 24
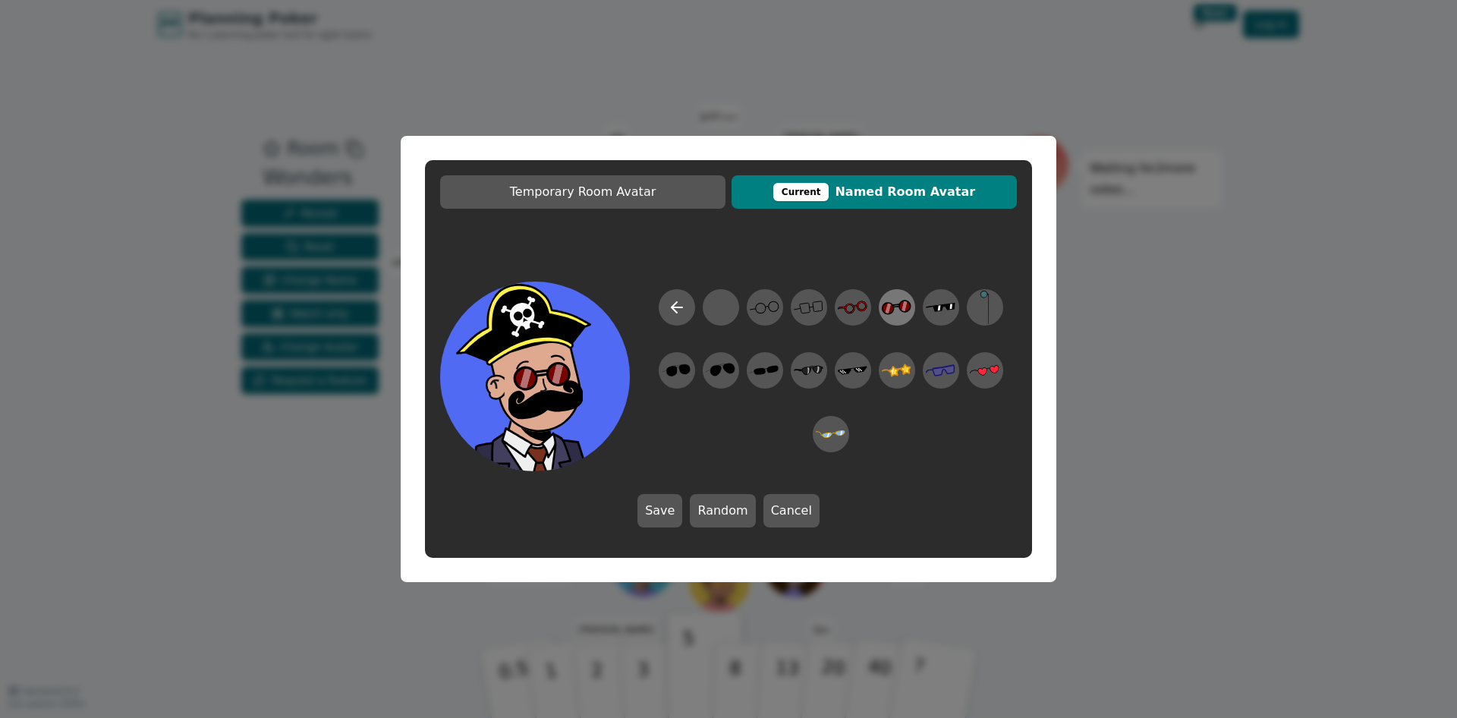
click at [890, 302] on icon at bounding box center [897, 308] width 30 height 34
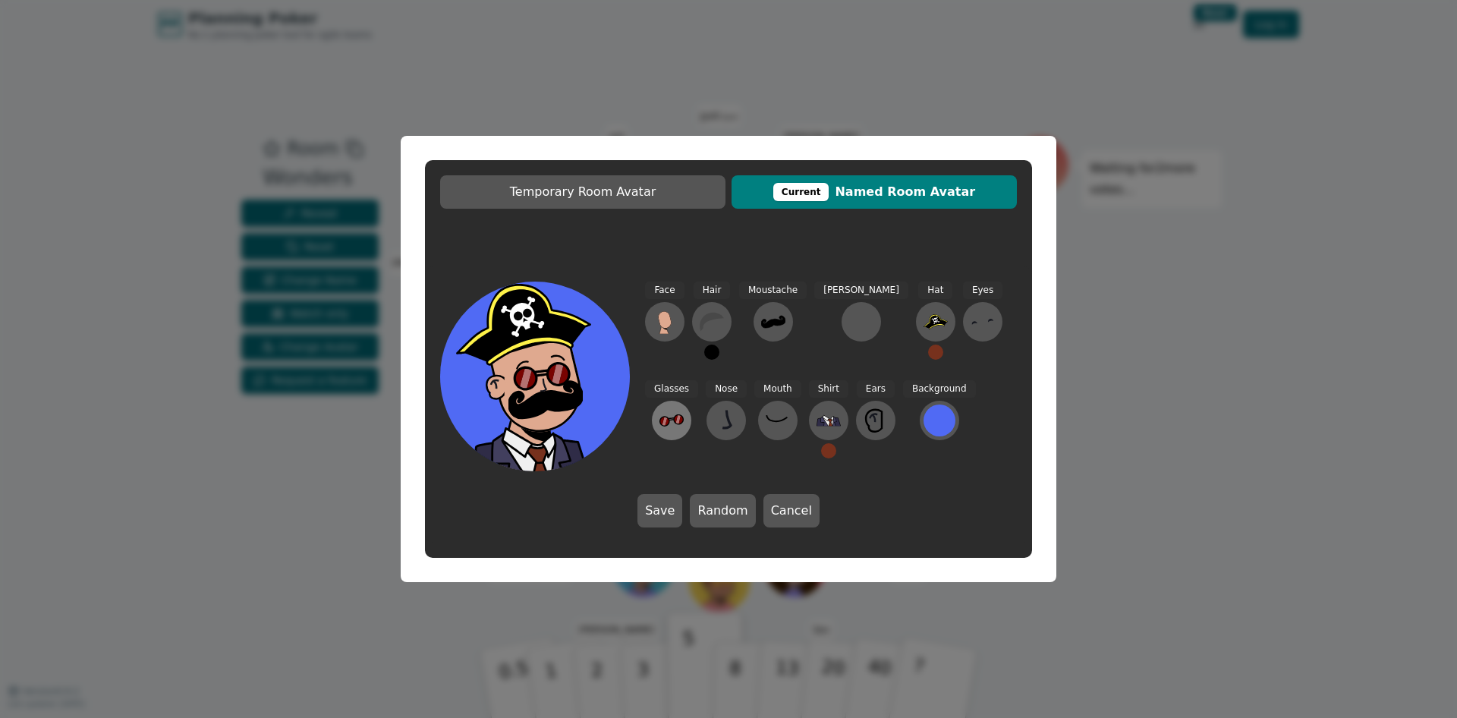
click at [669, 418] on icon at bounding box center [668, 422] width 4 height 8
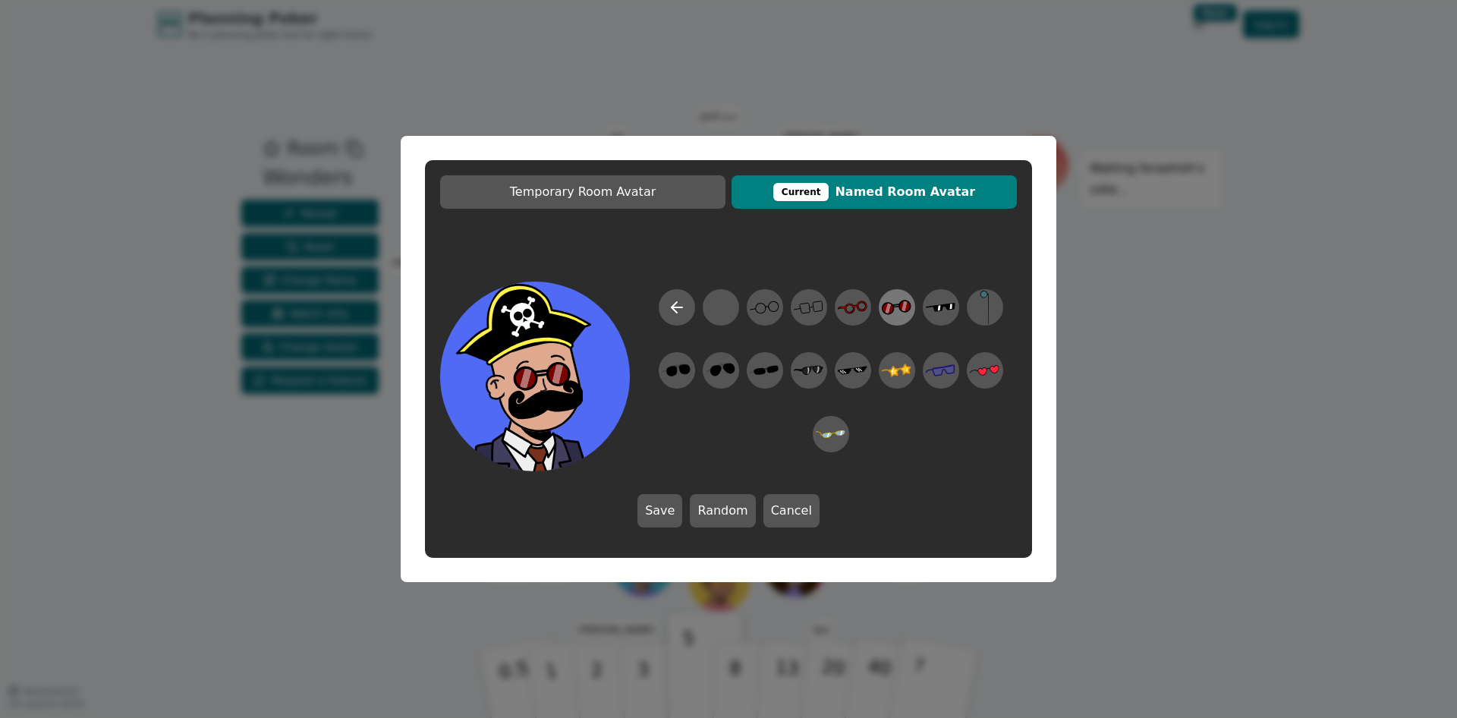
click at [906, 303] on icon at bounding box center [905, 306] width 6 height 10
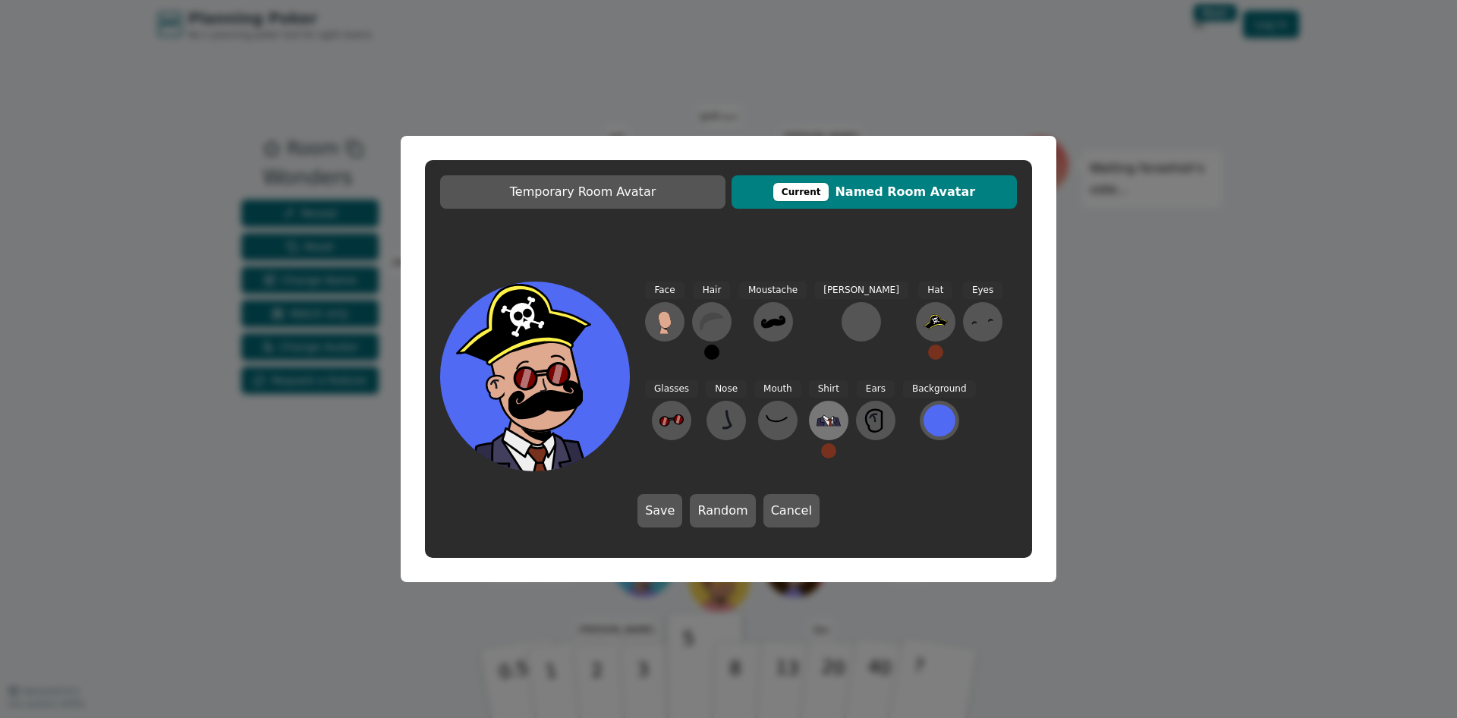
click at [817, 415] on icon at bounding box center [829, 420] width 24 height 11
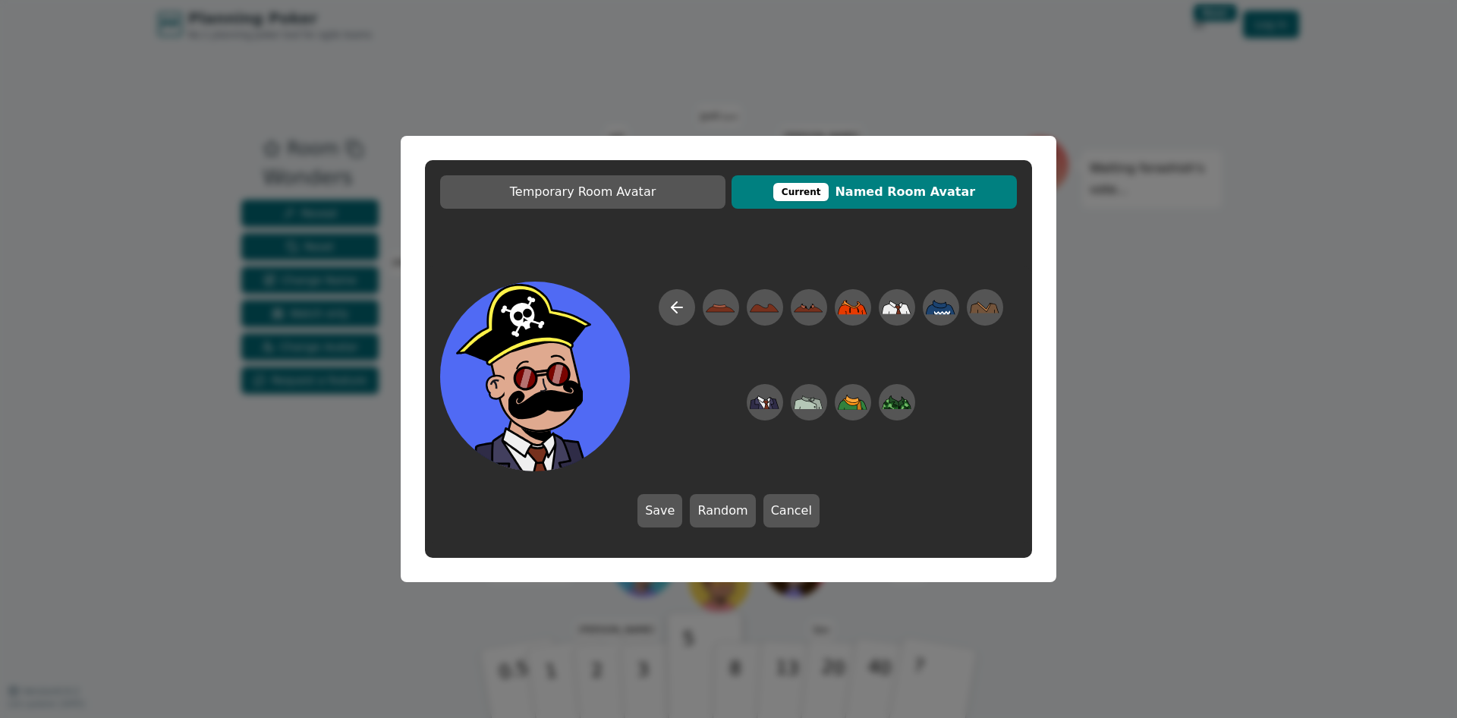
click at [763, 458] on div at bounding box center [831, 380] width 372 height 182
click at [665, 510] on button "Save" at bounding box center [660, 510] width 45 height 33
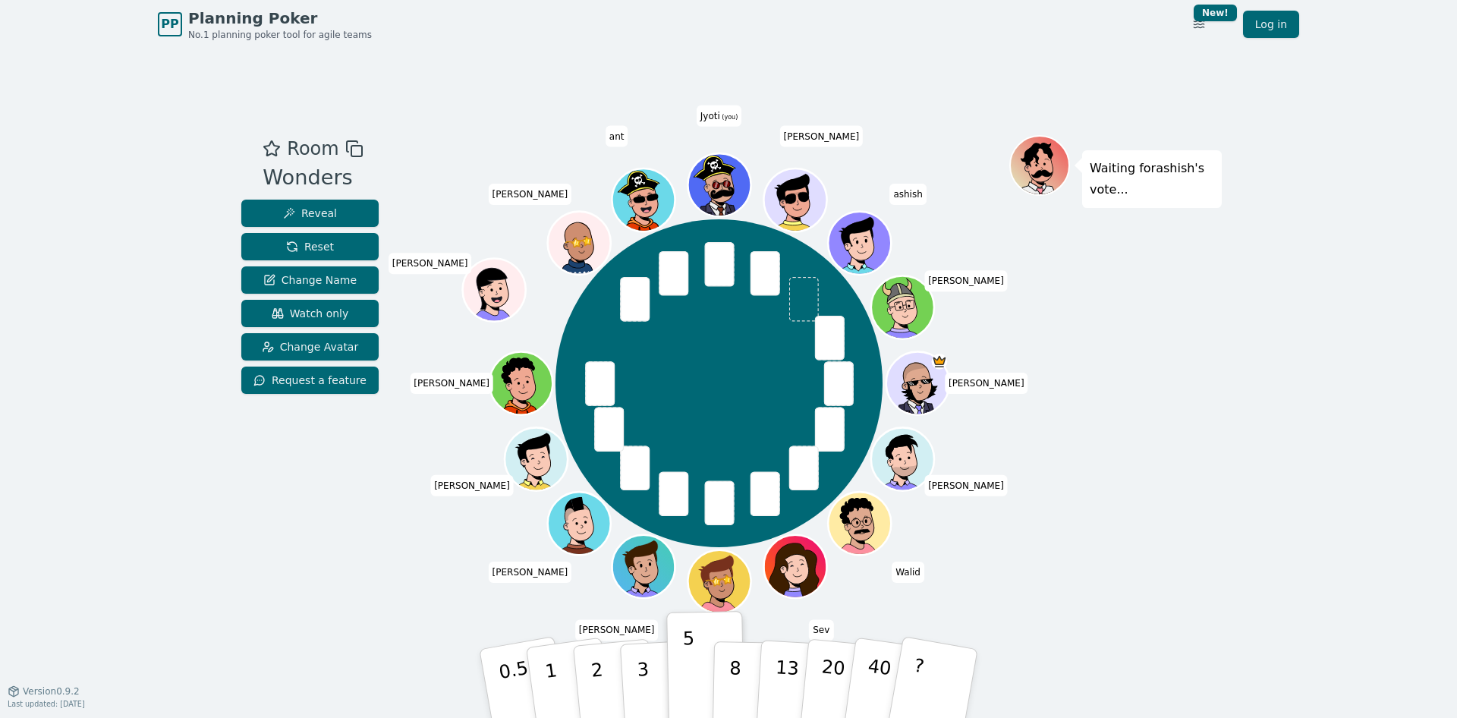
click at [719, 165] on icon at bounding box center [715, 168] width 43 height 27
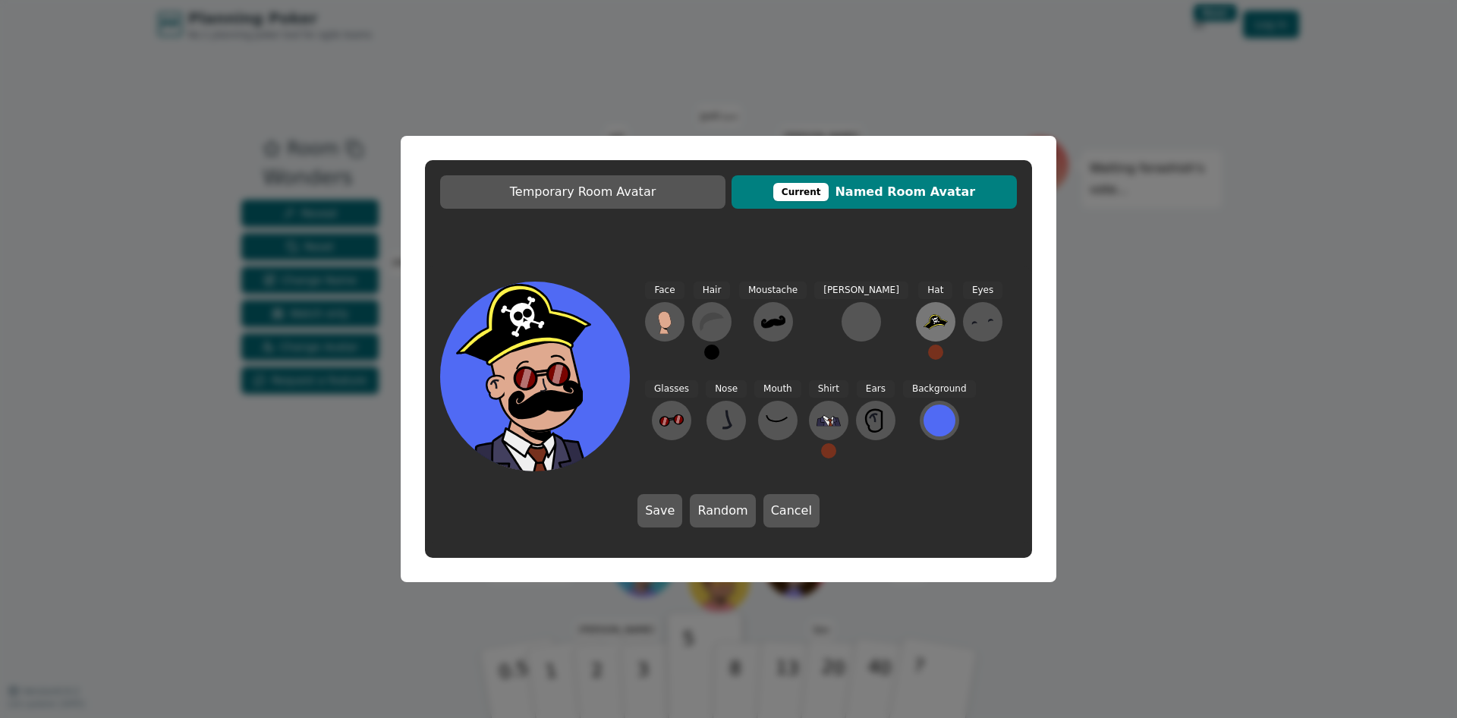
click at [924, 324] on icon at bounding box center [936, 321] width 24 height 14
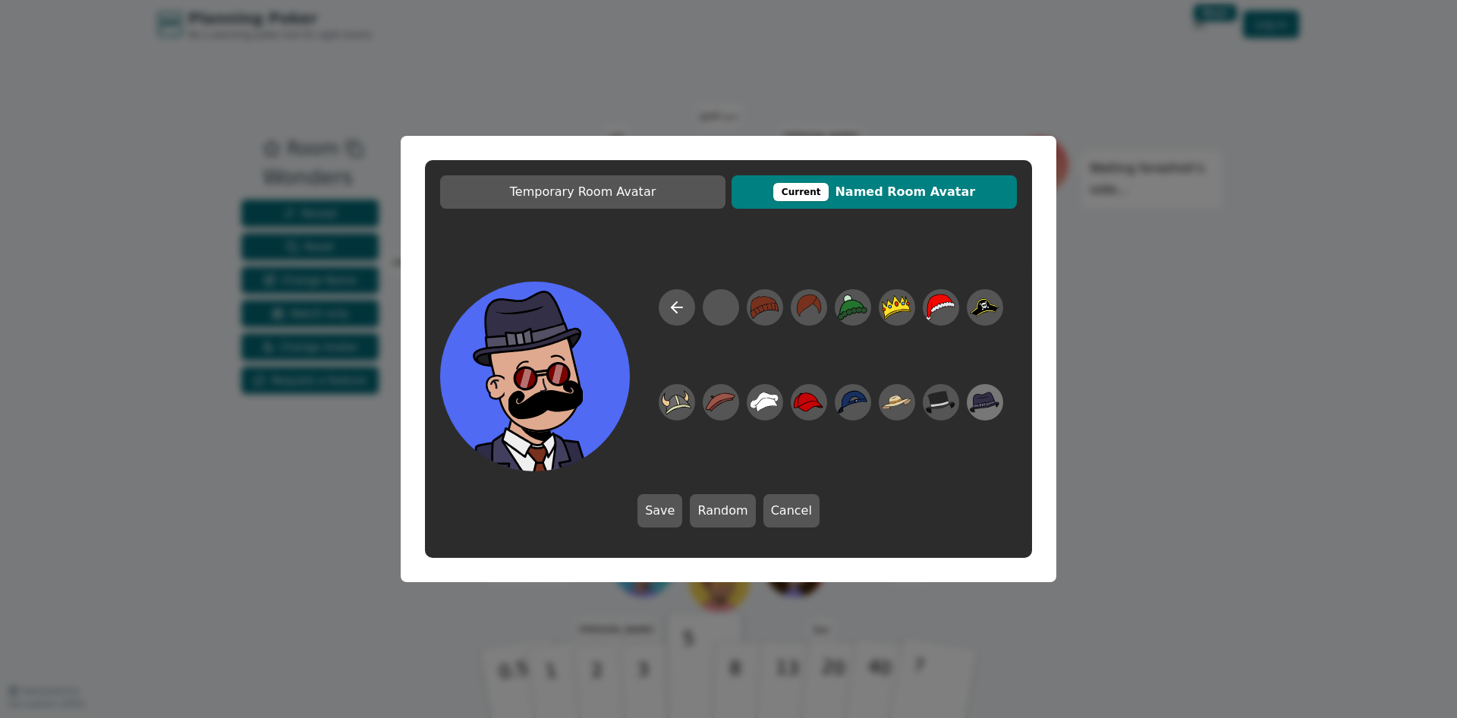
click at [988, 395] on icon at bounding box center [984, 398] width 21 height 12
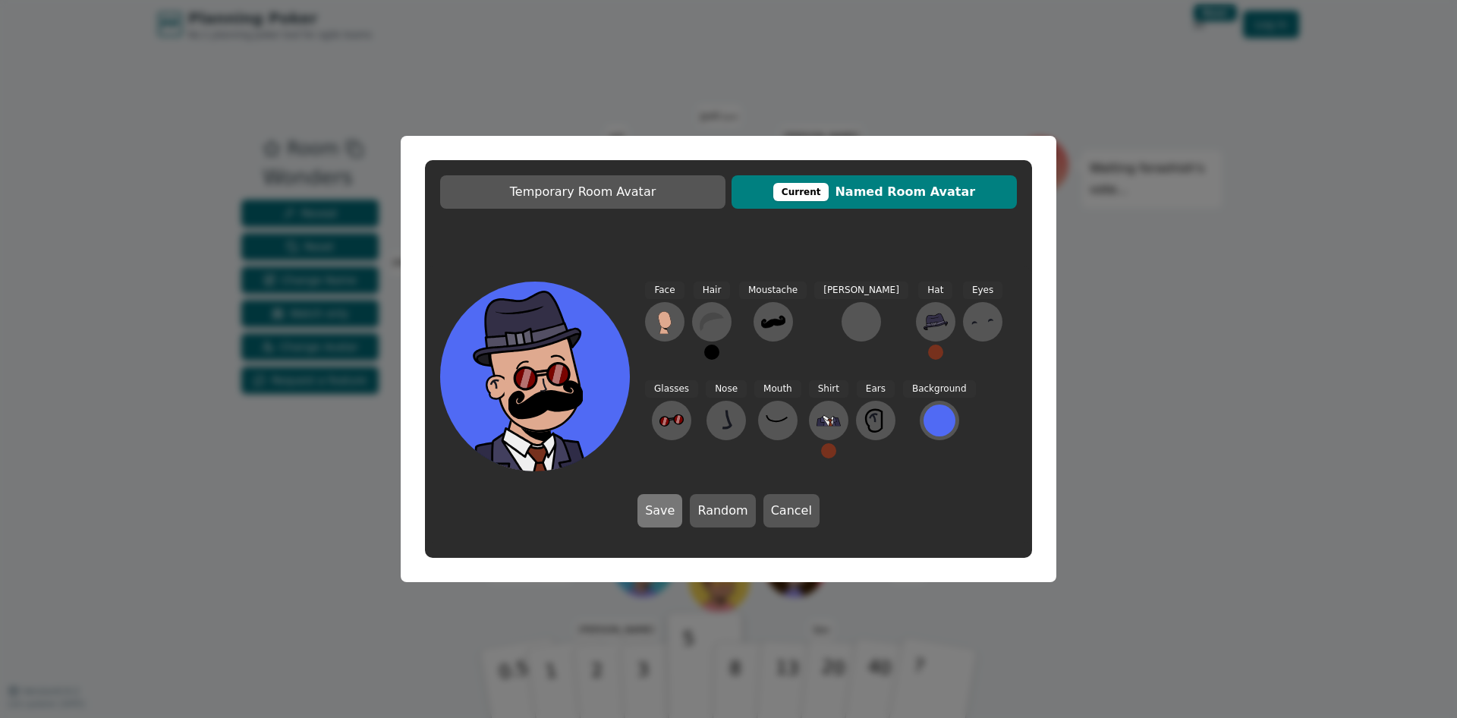
click at [679, 503] on button "Save" at bounding box center [660, 510] width 45 height 33
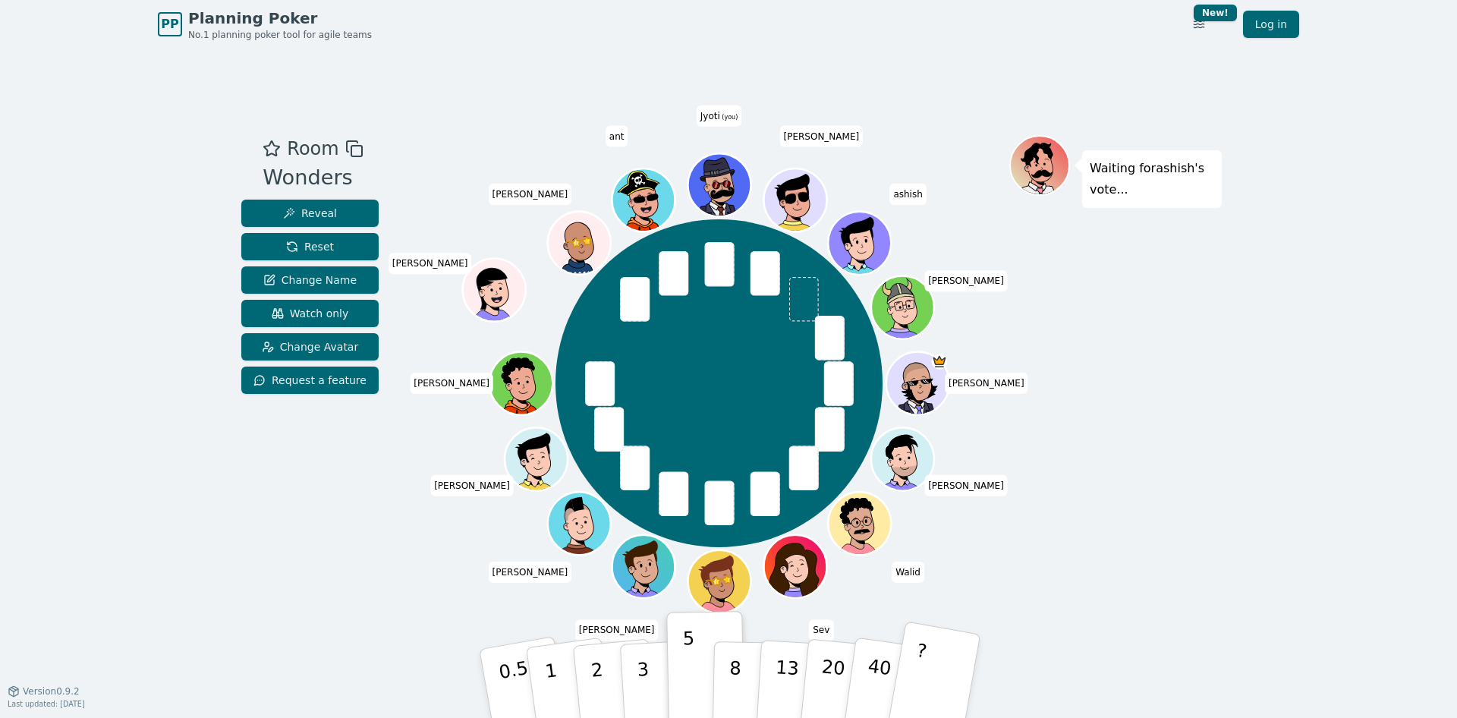
click at [934, 653] on button "?" at bounding box center [934, 683] width 95 height 125
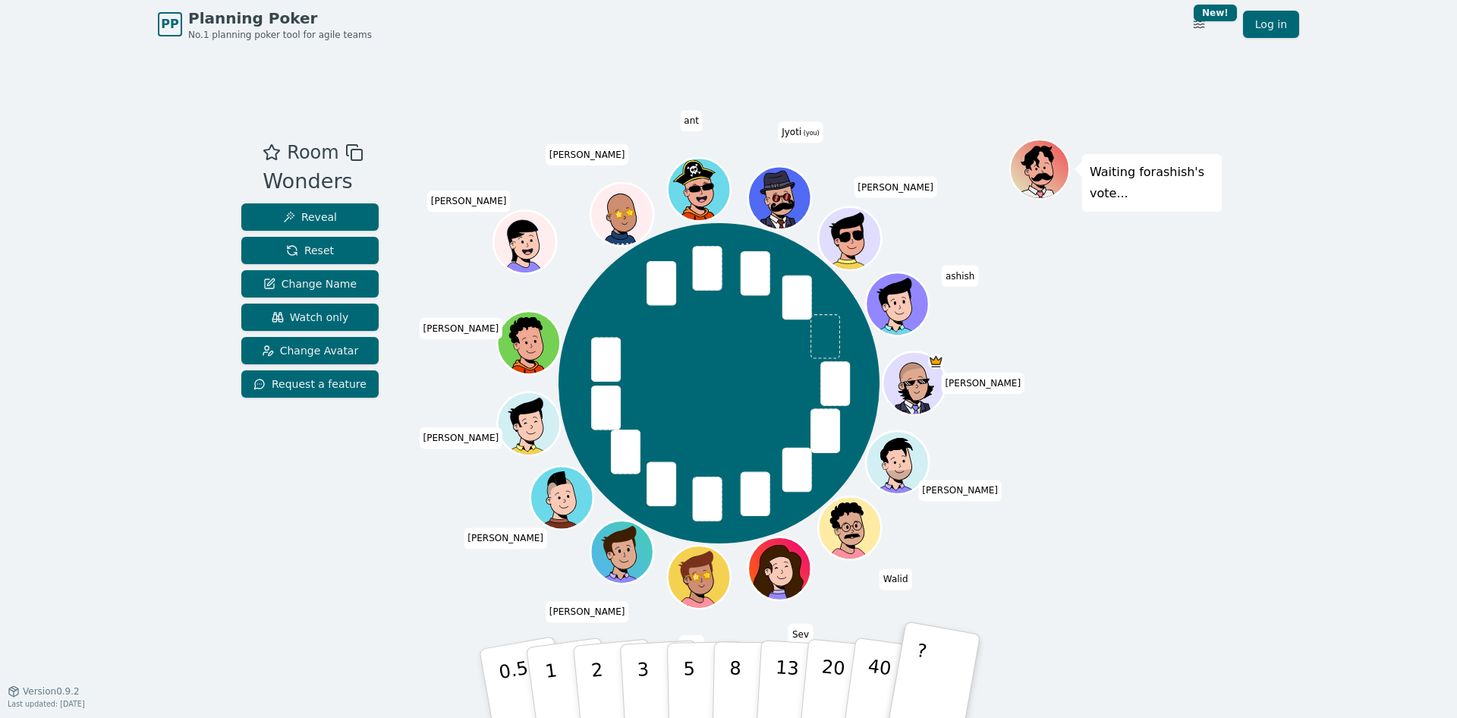
click at [933, 667] on button "?" at bounding box center [934, 683] width 95 height 125
